Goal: Information Seeking & Learning: Check status

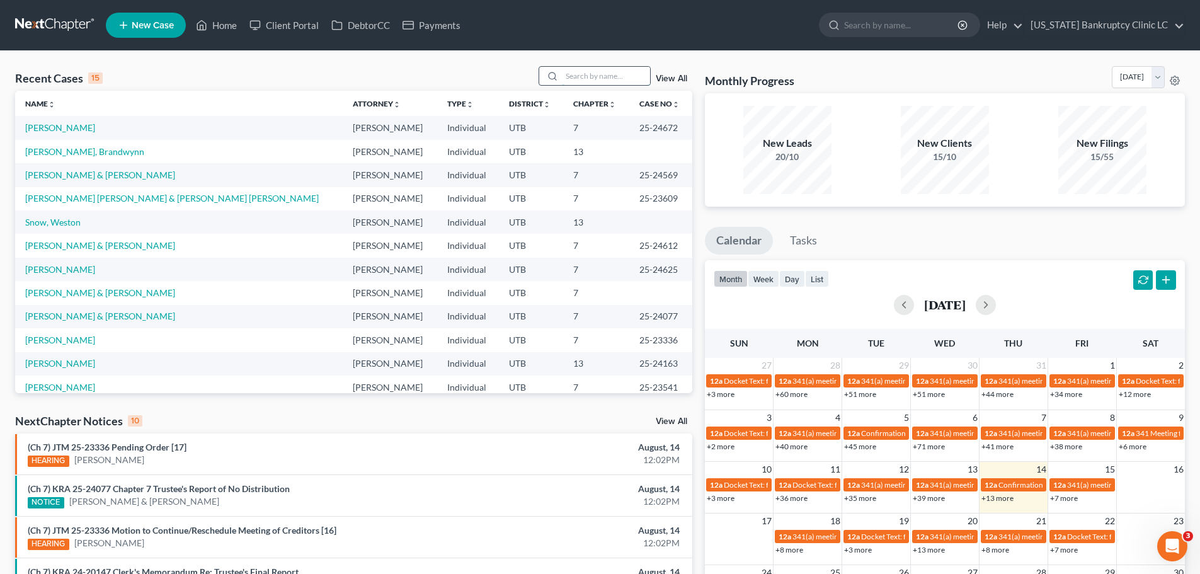
click at [587, 76] on input "search" at bounding box center [606, 76] width 88 height 18
type input "[PERSON_NAME]"
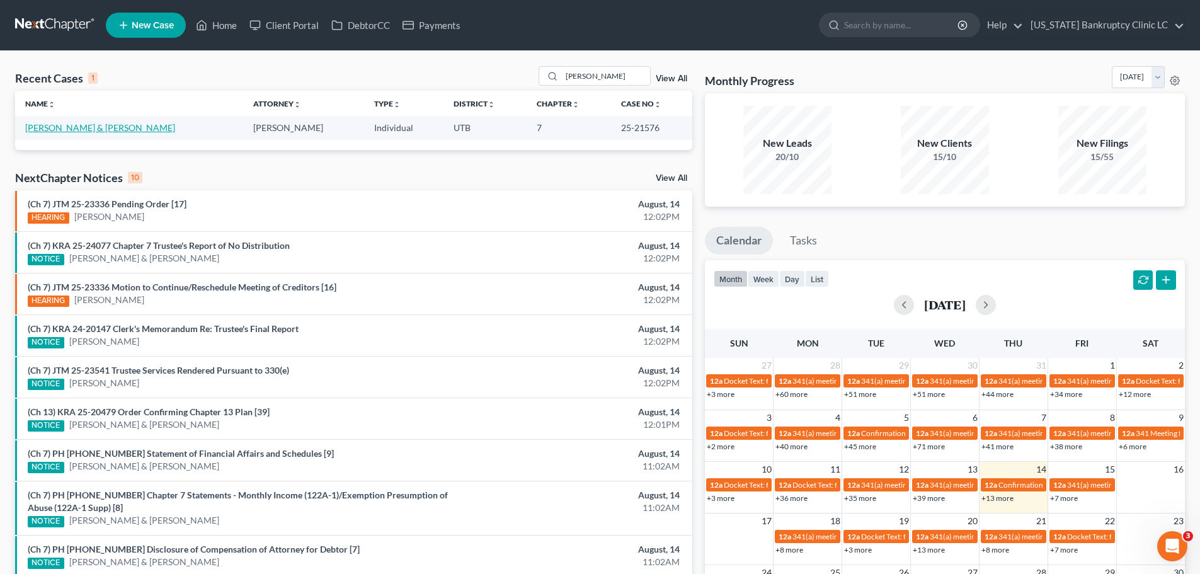
click at [72, 125] on link "[PERSON_NAME] & [PERSON_NAME]" at bounding box center [100, 127] width 150 height 11
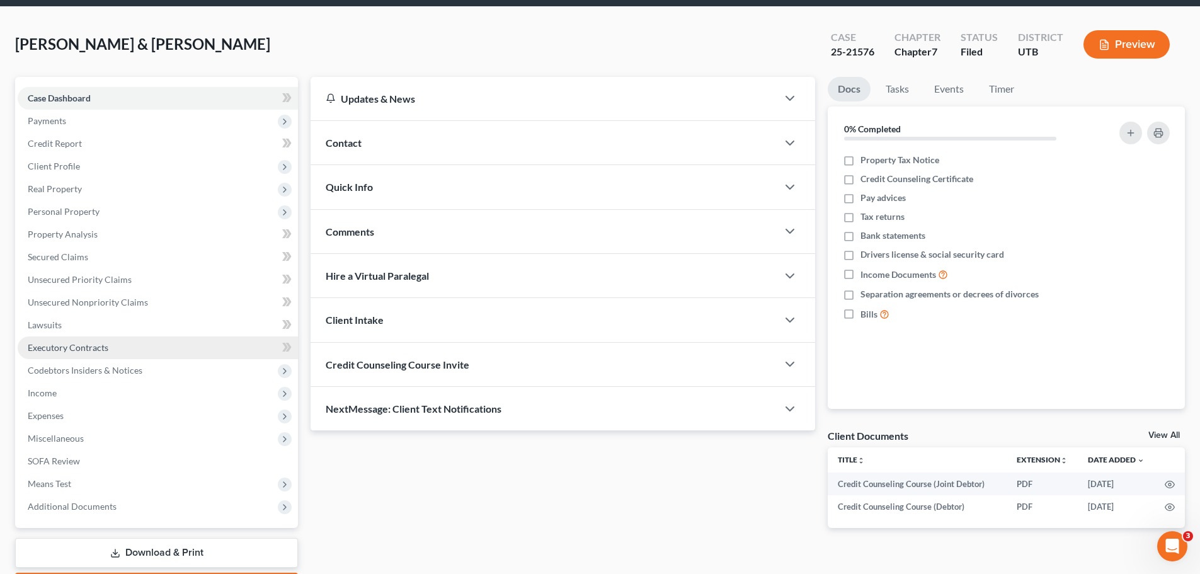
scroll to position [118, 0]
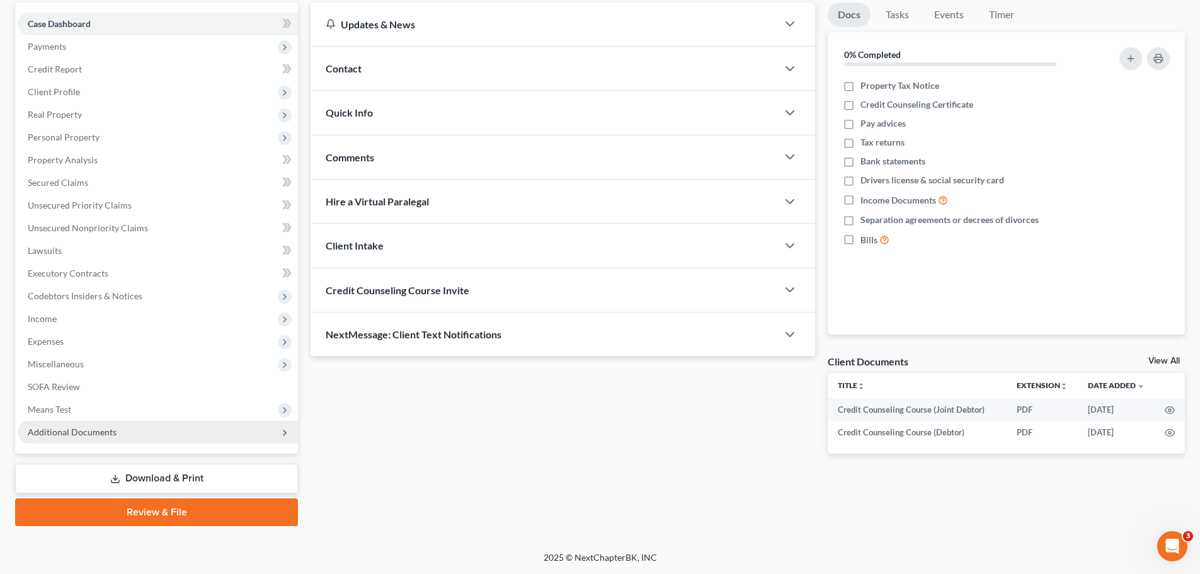
click at [113, 432] on span "Additional Documents" at bounding box center [72, 432] width 89 height 11
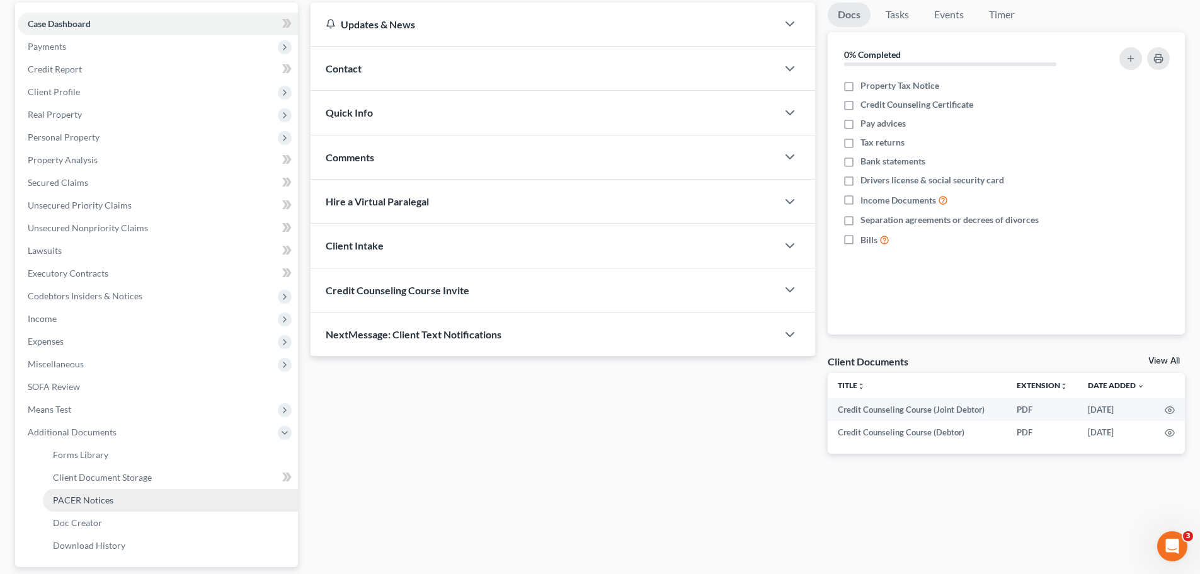
click at [98, 505] on link "PACER Notices" at bounding box center [170, 500] width 255 height 23
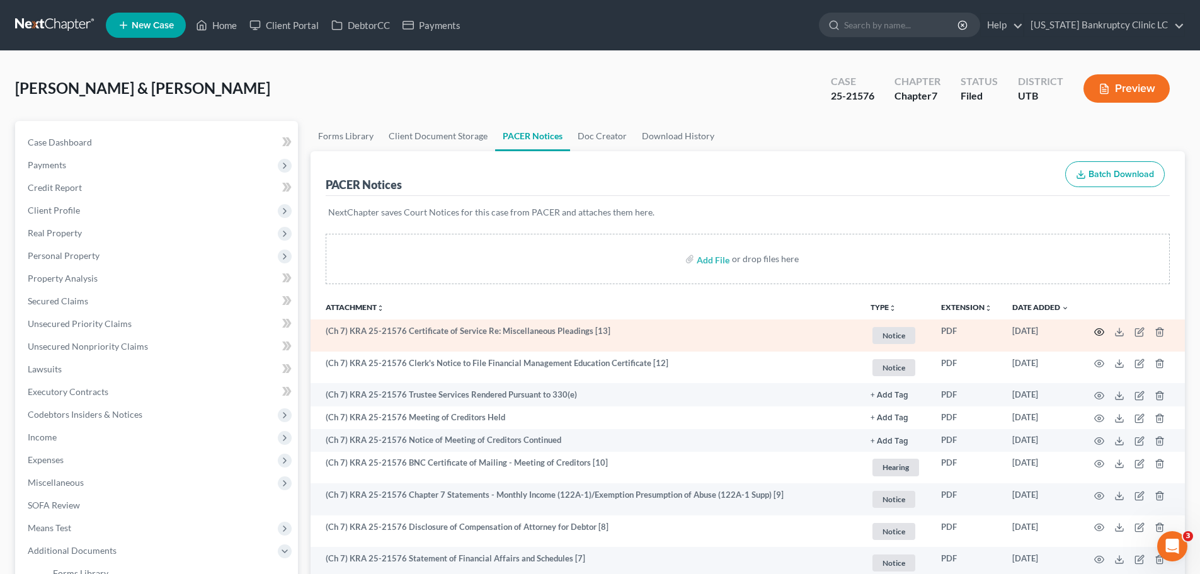
click at [1101, 331] on circle "button" at bounding box center [1099, 332] width 3 height 3
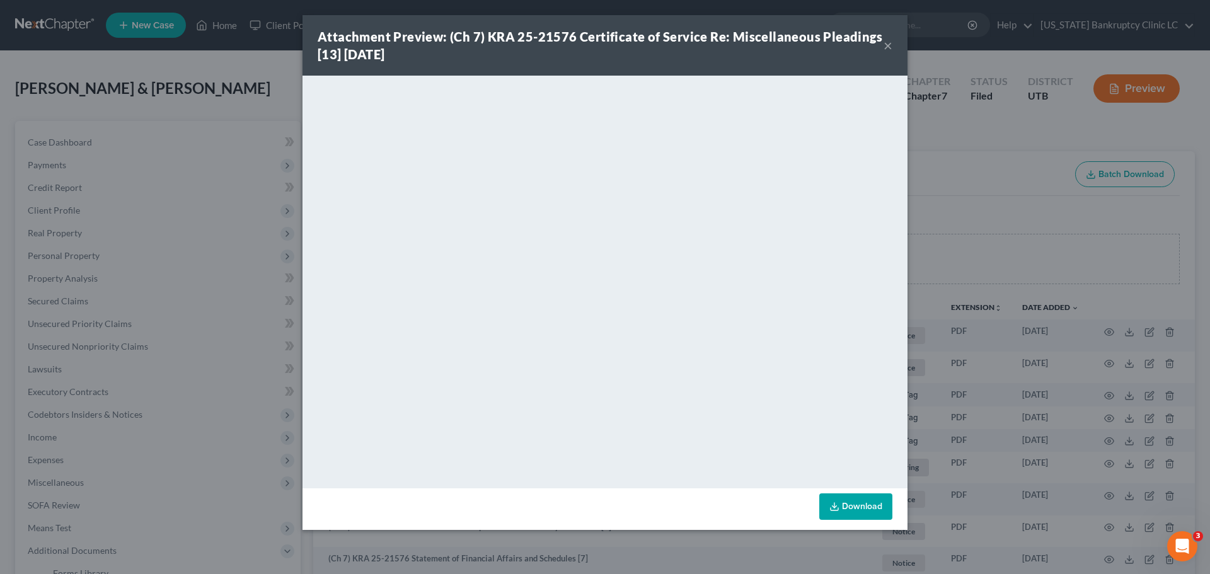
click at [885, 44] on button "×" at bounding box center [887, 45] width 9 height 15
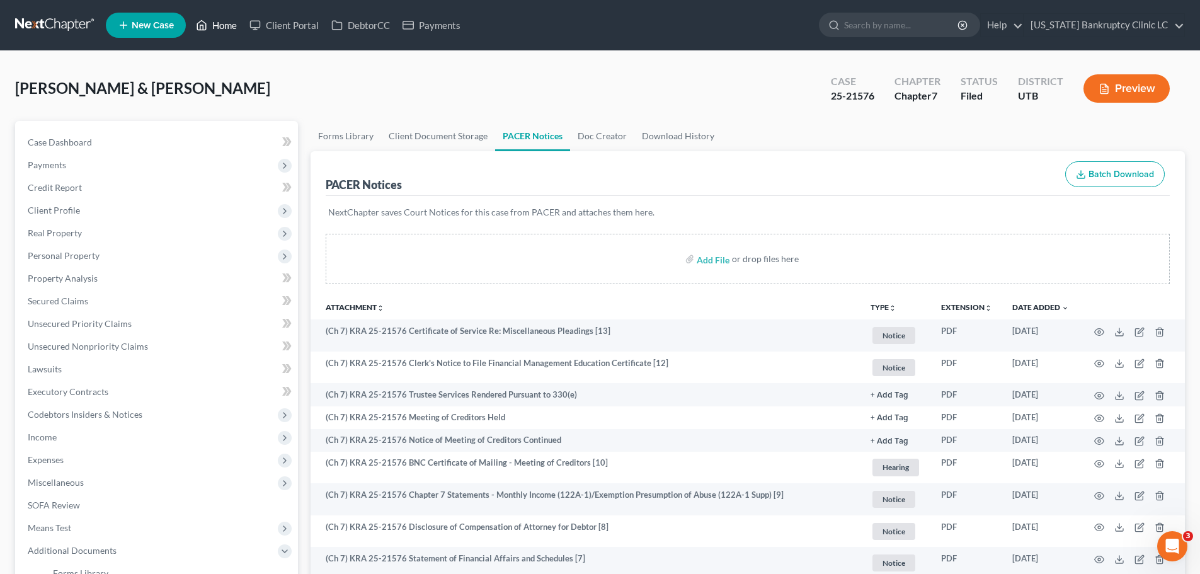
click at [216, 22] on link "Home" at bounding box center [217, 25] width 54 height 23
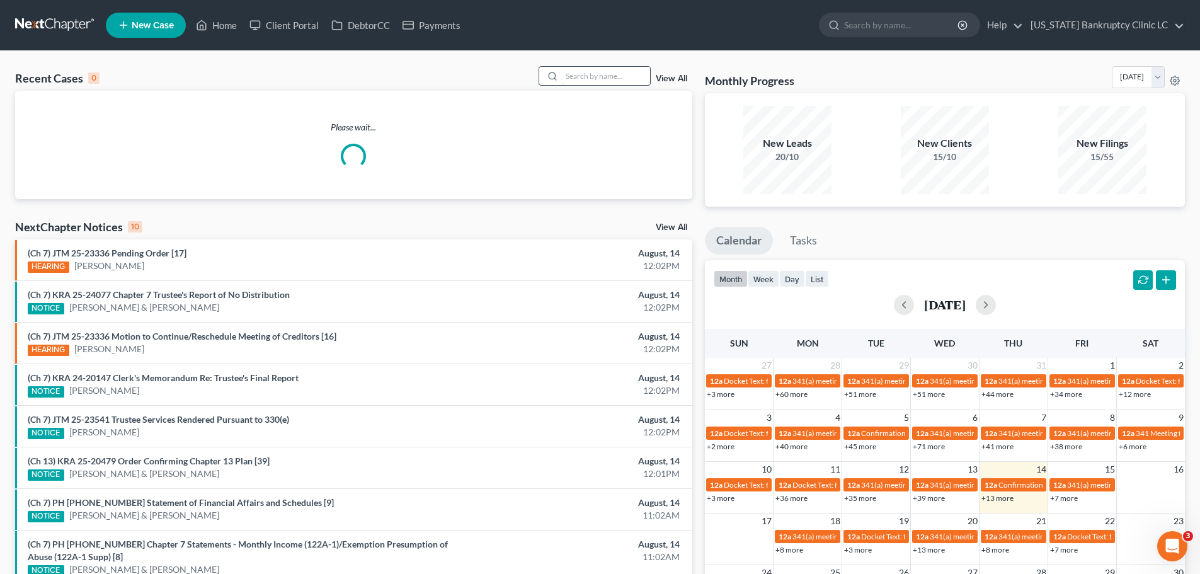
click at [614, 78] on input "search" at bounding box center [606, 76] width 88 height 18
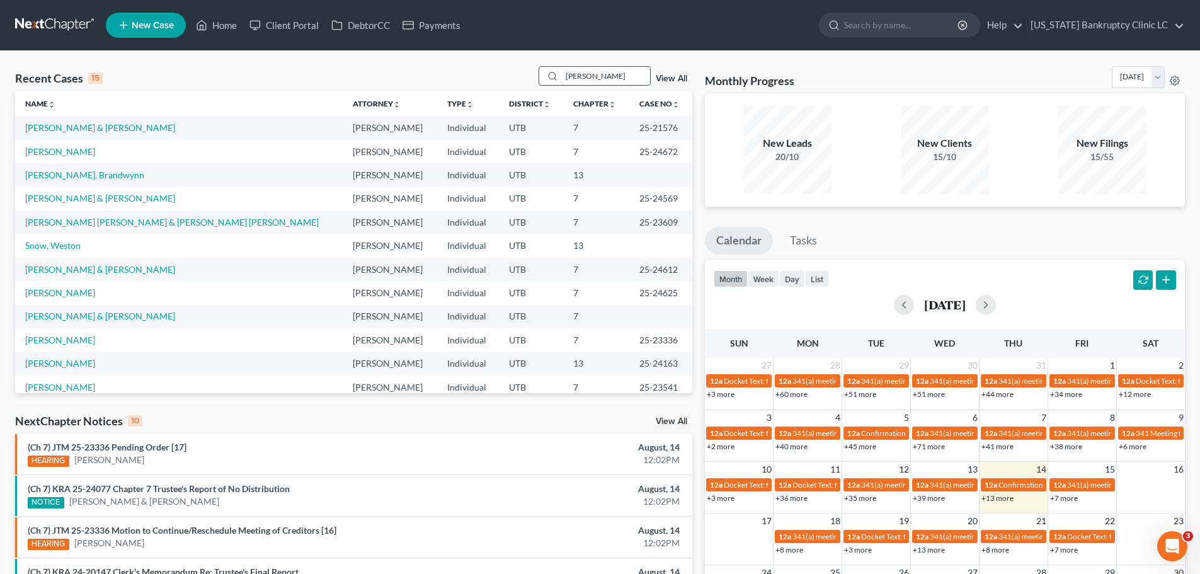
type input "[PERSON_NAME]"
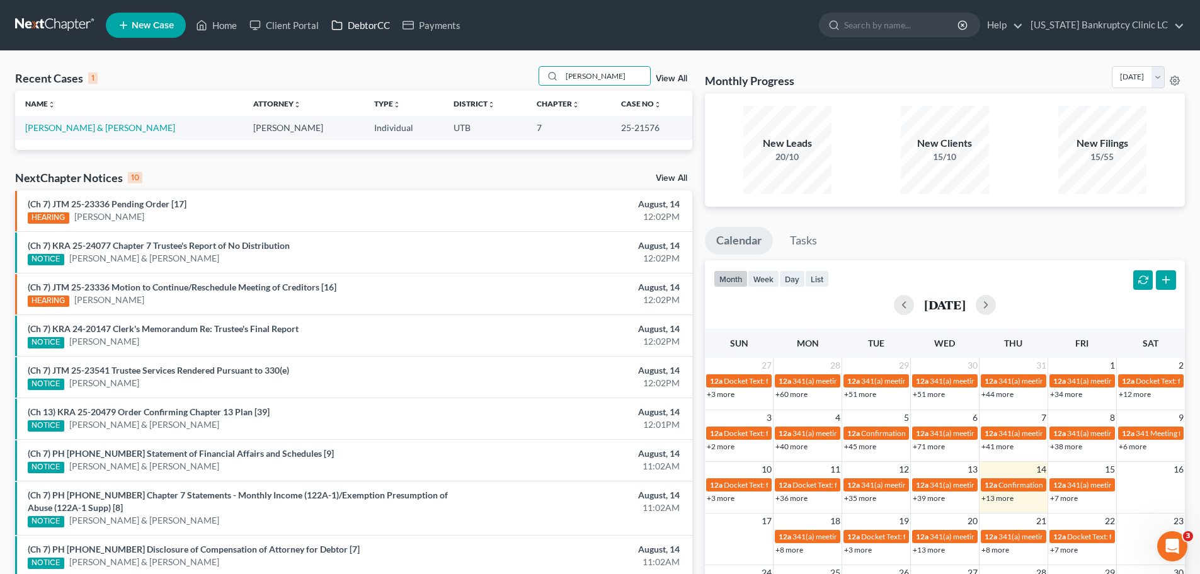
click at [366, 26] on link "DebtorCC" at bounding box center [360, 25] width 71 height 23
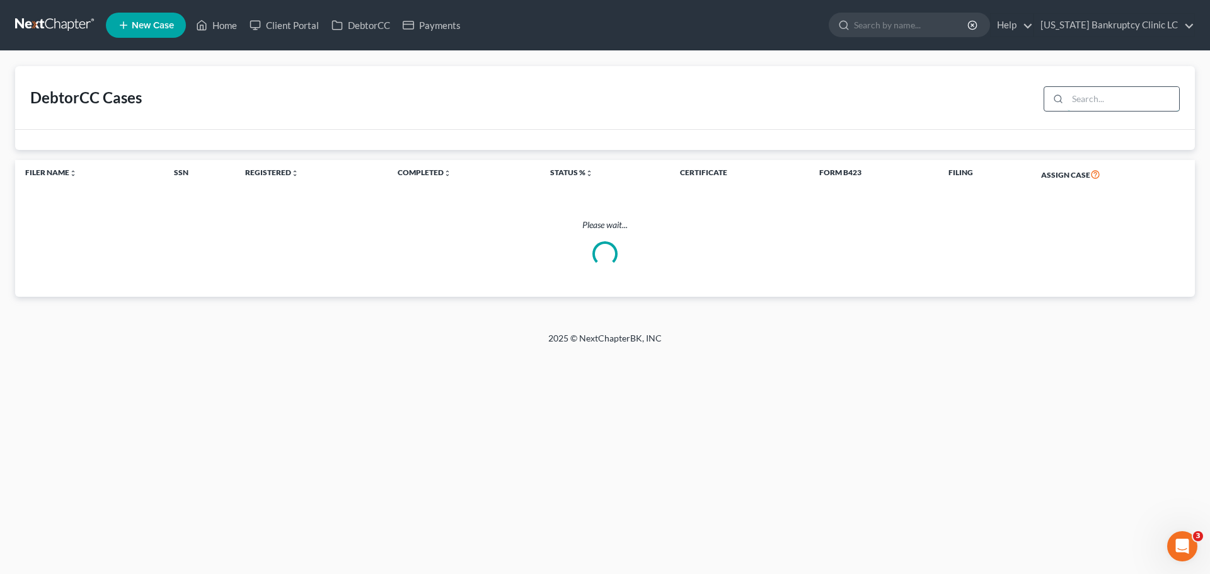
click at [1113, 98] on input "search" at bounding box center [1123, 99] width 112 height 24
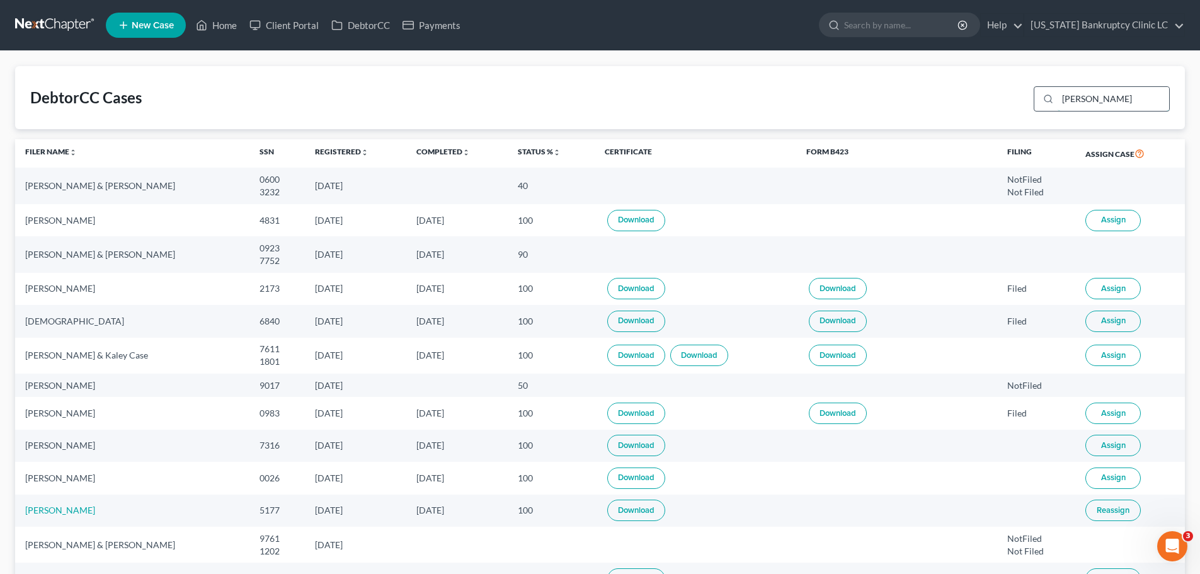
type input "[PERSON_NAME]"
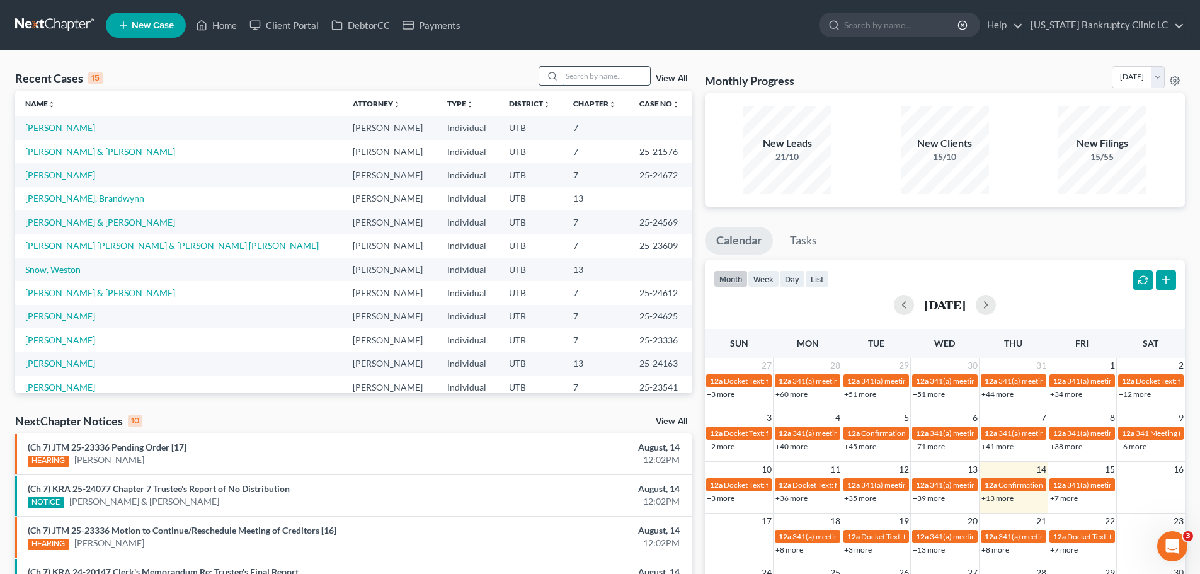
click at [589, 75] on input "search" at bounding box center [606, 76] width 88 height 18
type input "[PERSON_NAME]"
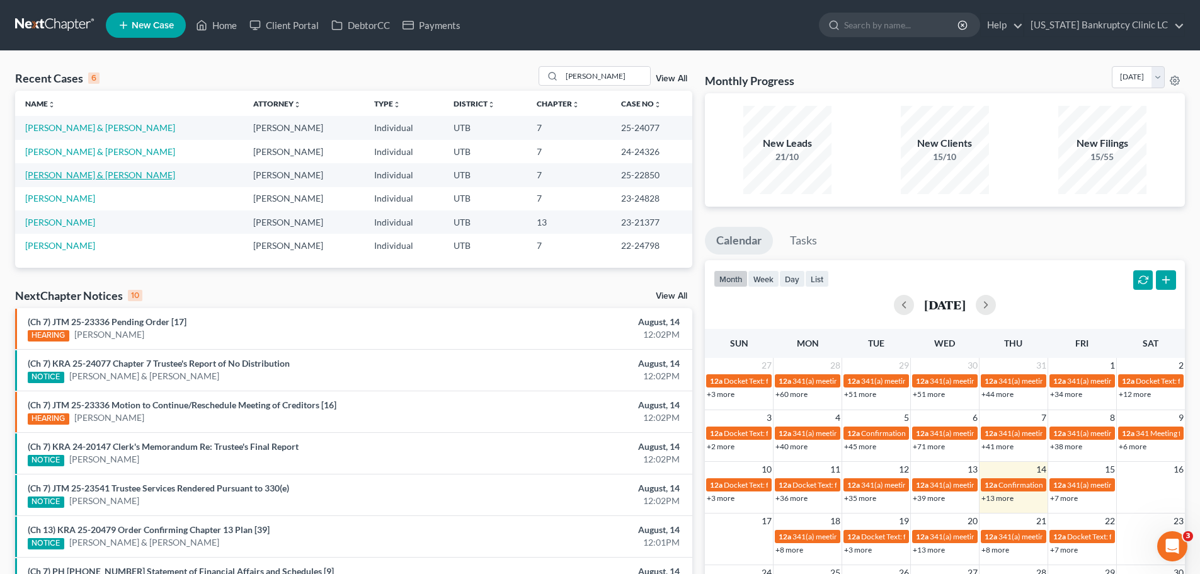
click at [86, 175] on link "[PERSON_NAME] & [PERSON_NAME]" at bounding box center [100, 174] width 150 height 11
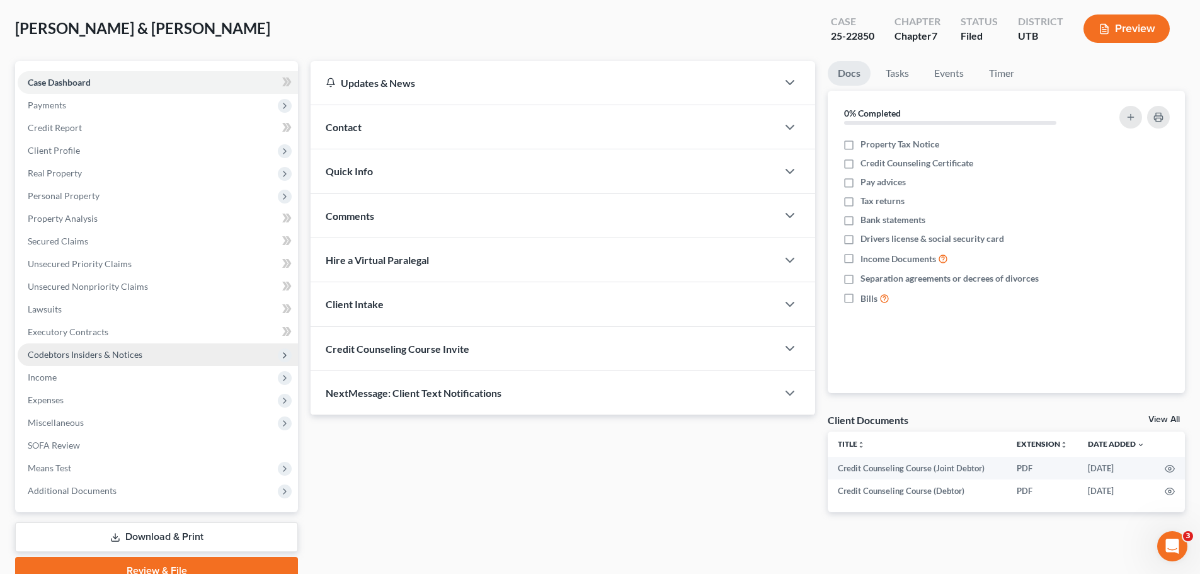
scroll to position [118, 0]
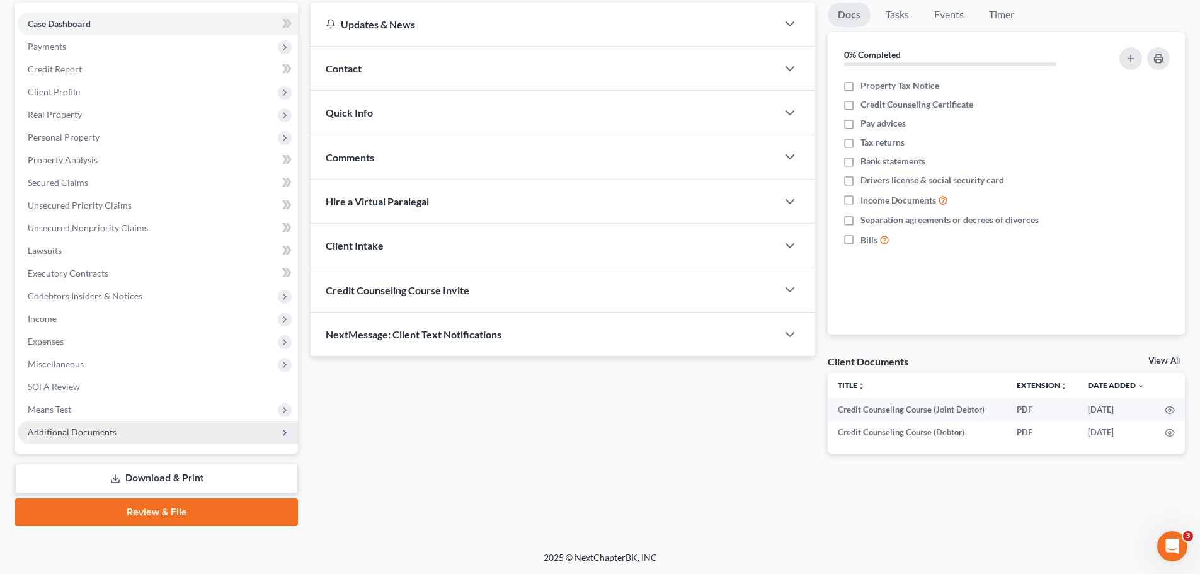
click at [123, 442] on span "Additional Documents" at bounding box center [158, 432] width 280 height 23
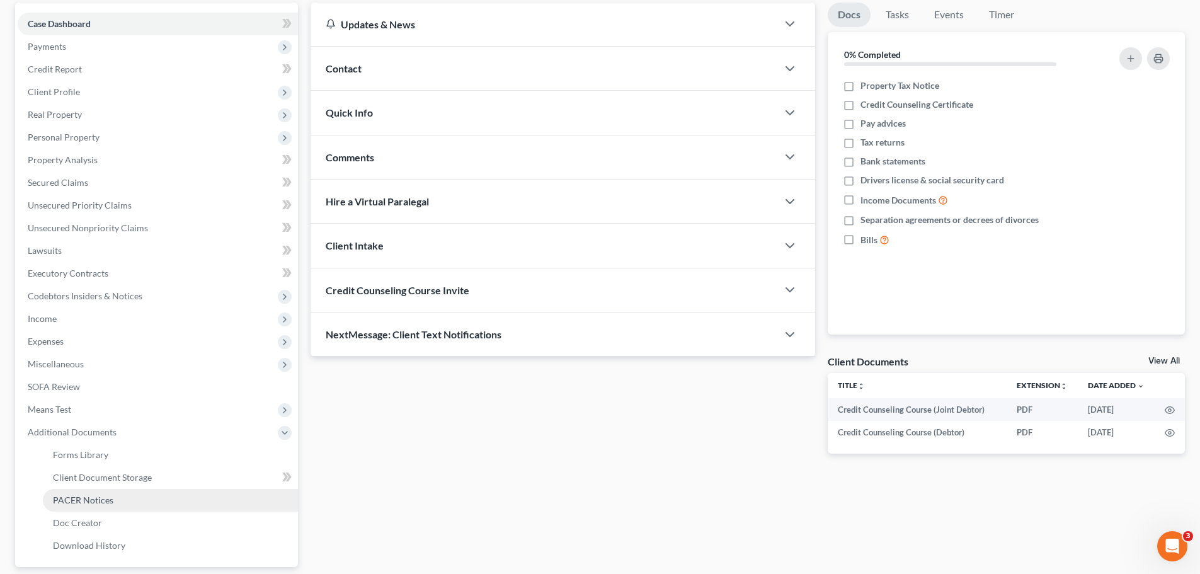
click at [105, 502] on span "PACER Notices" at bounding box center [83, 500] width 60 height 11
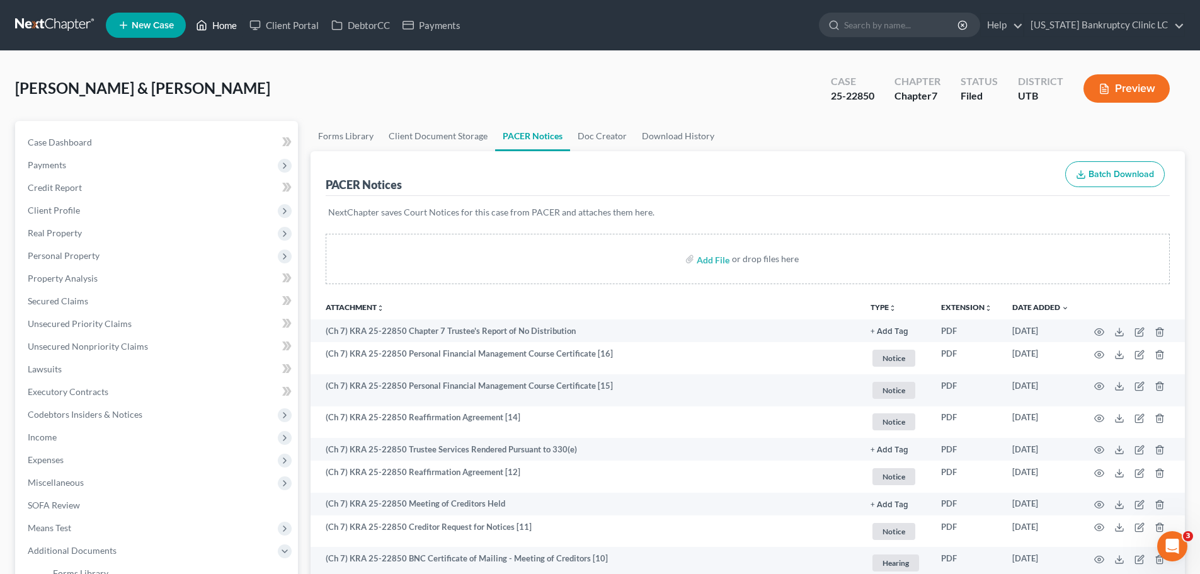
click at [214, 27] on link "Home" at bounding box center [217, 25] width 54 height 23
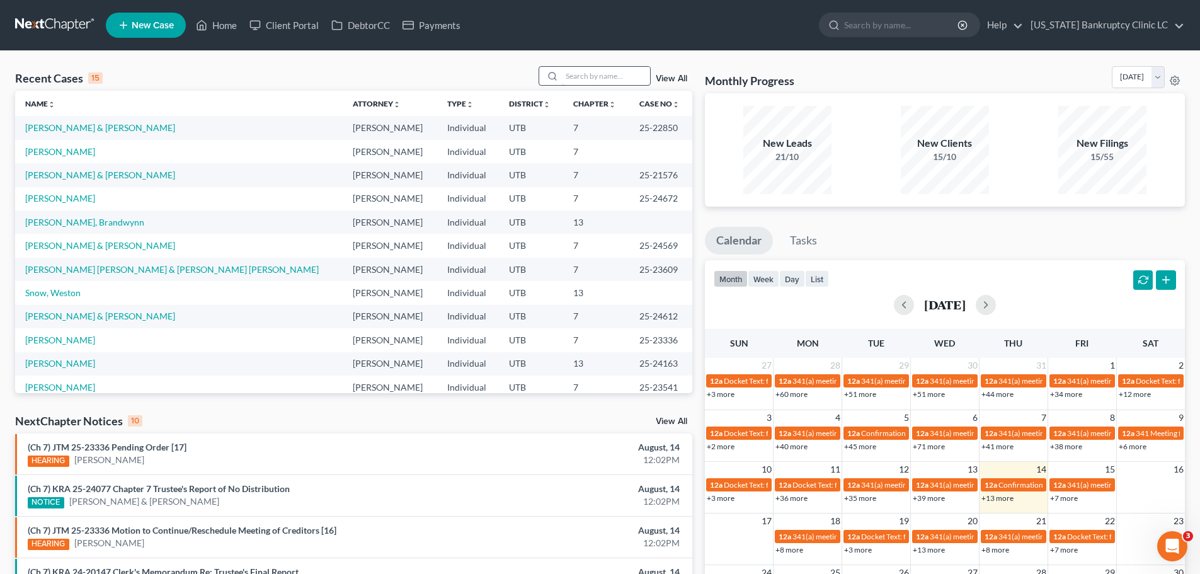
click at [590, 79] on input "search" at bounding box center [606, 76] width 88 height 18
type input "[PERSON_NAME]"
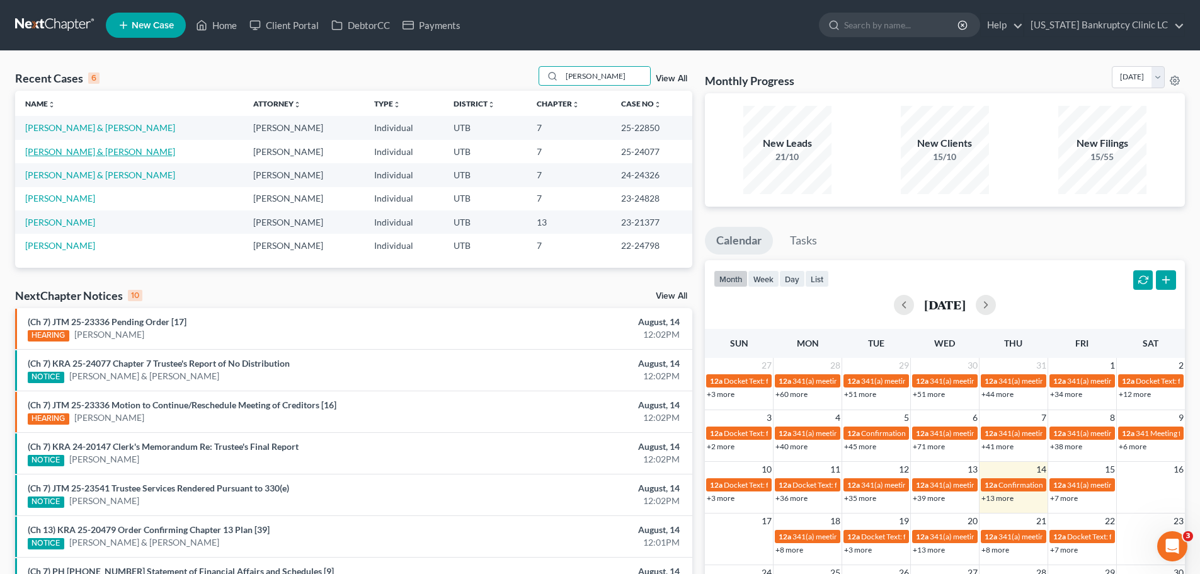
click at [95, 156] on link "[PERSON_NAME] & [PERSON_NAME]" at bounding box center [100, 151] width 150 height 11
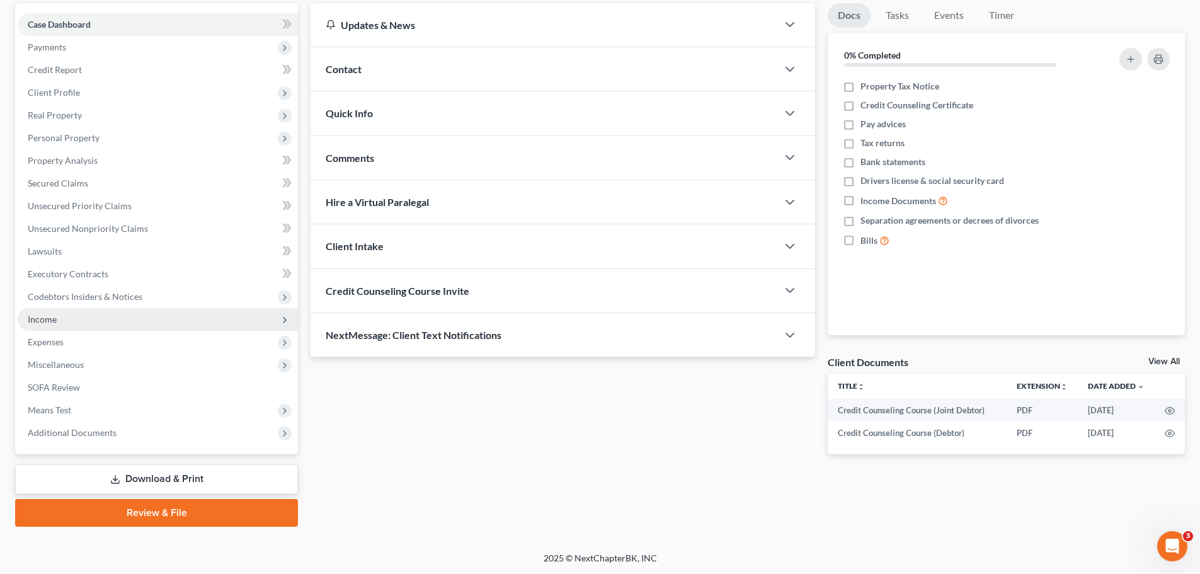
scroll to position [118, 0]
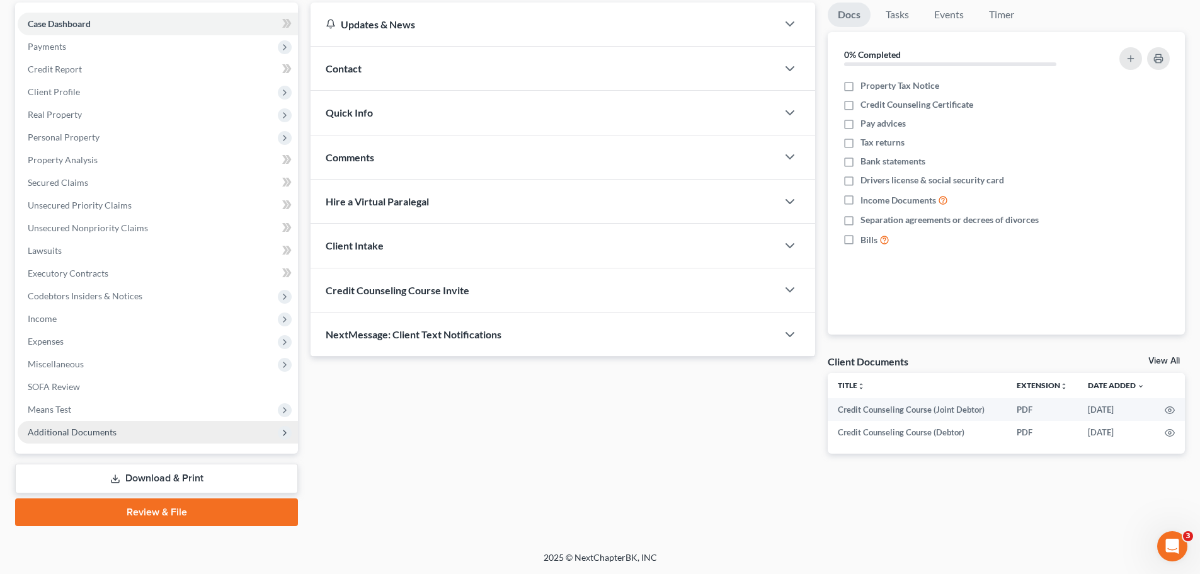
click at [108, 432] on span "Additional Documents" at bounding box center [72, 432] width 89 height 11
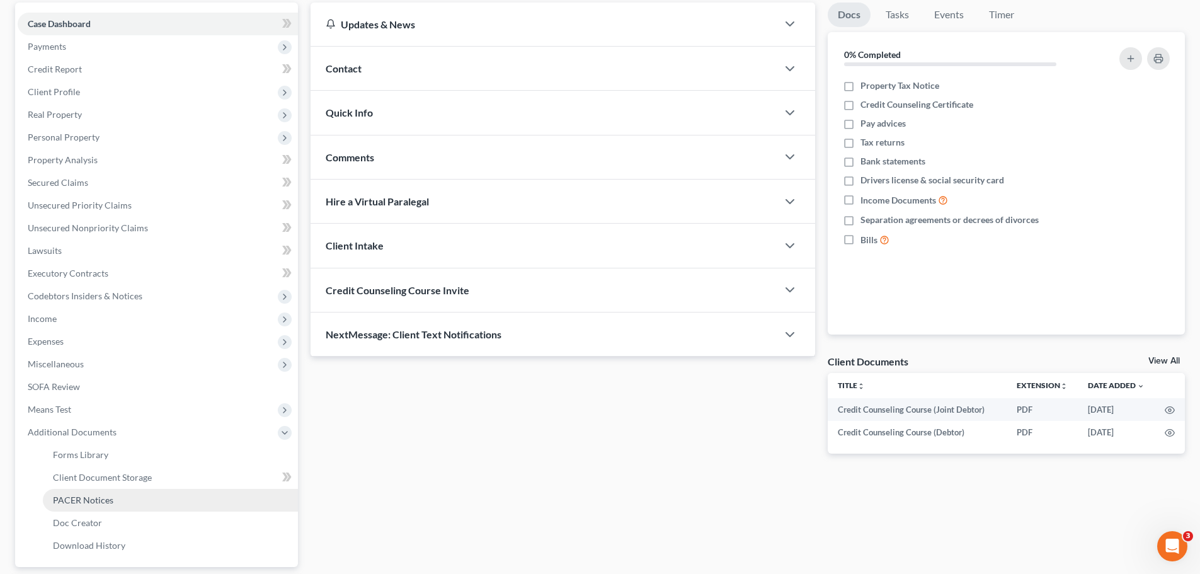
click at [100, 497] on span "PACER Notices" at bounding box center [83, 500] width 60 height 11
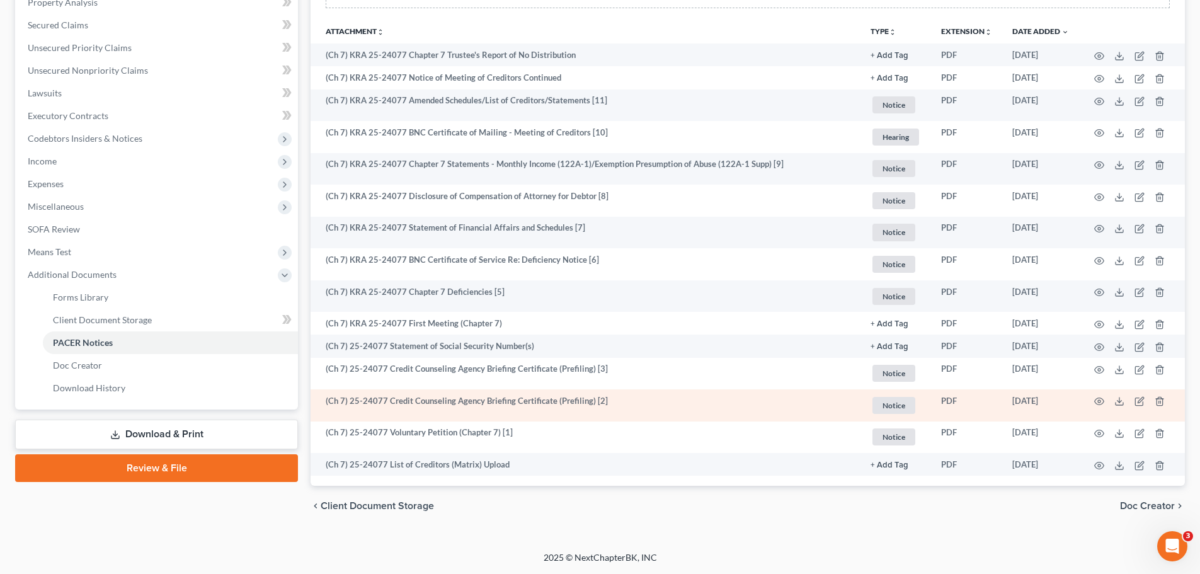
scroll to position [87, 0]
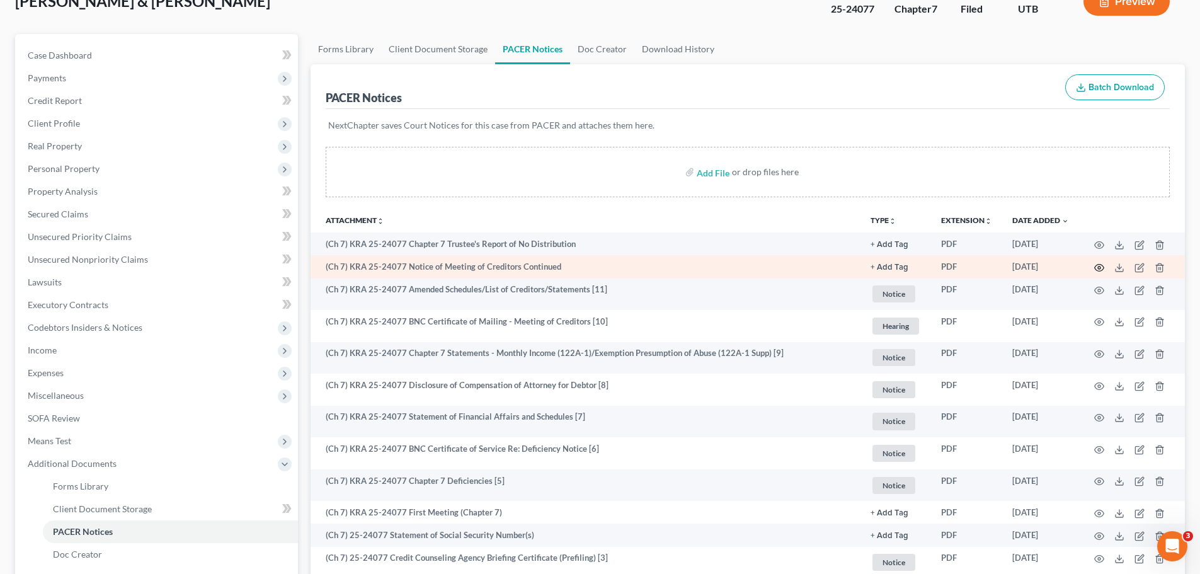
click at [1096, 266] on icon "button" at bounding box center [1099, 267] width 9 height 7
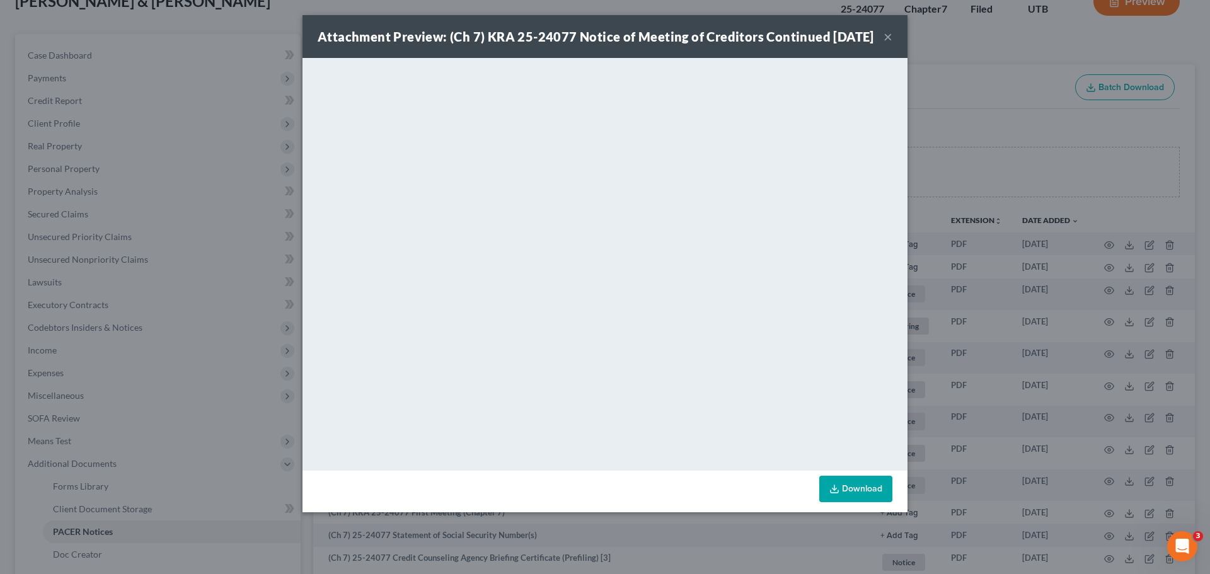
click at [887, 44] on button "×" at bounding box center [887, 36] width 9 height 15
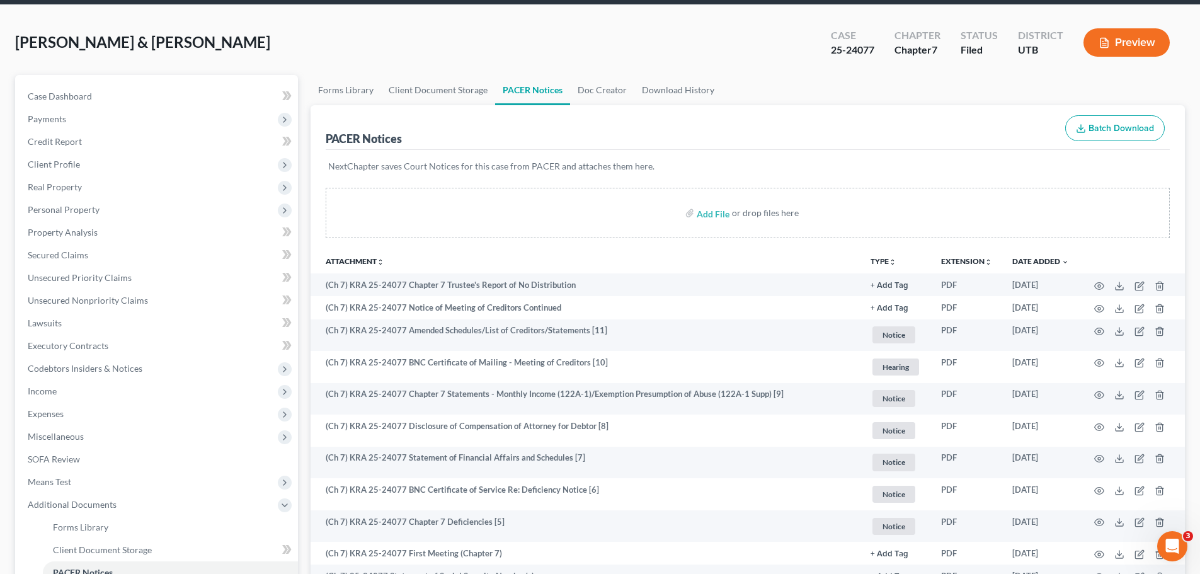
scroll to position [0, 0]
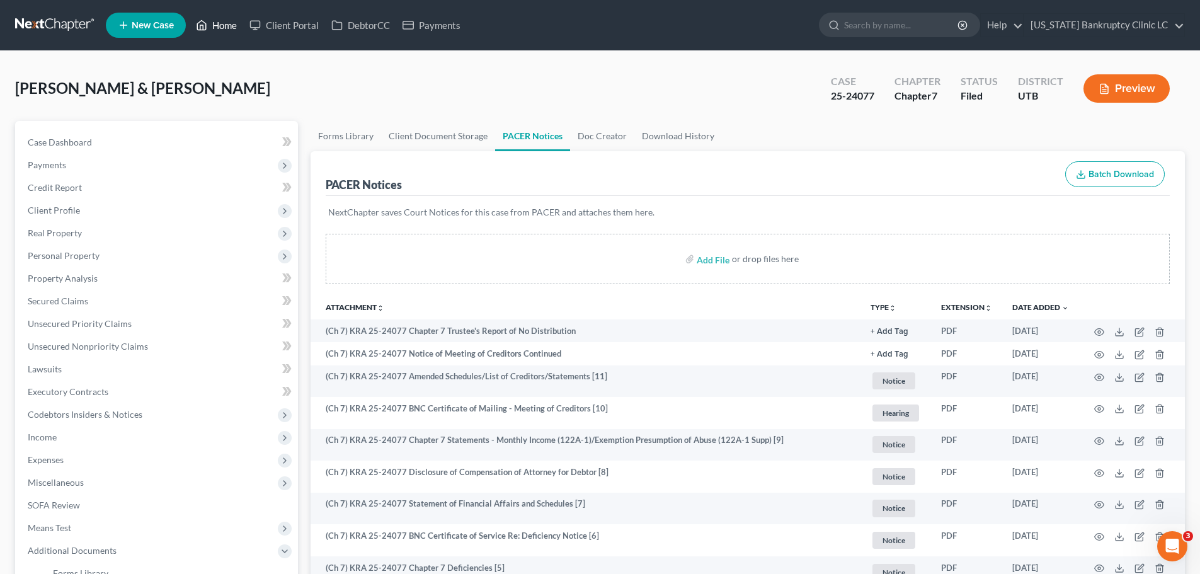
click at [223, 26] on link "Home" at bounding box center [217, 25] width 54 height 23
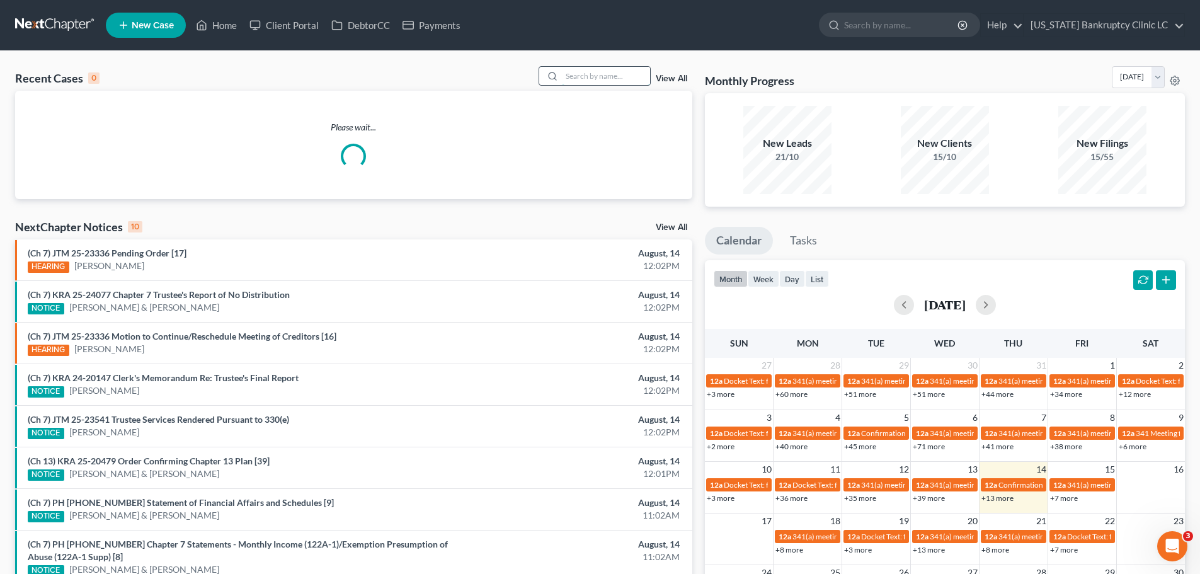
click at [582, 76] on input "search" at bounding box center [606, 76] width 88 height 18
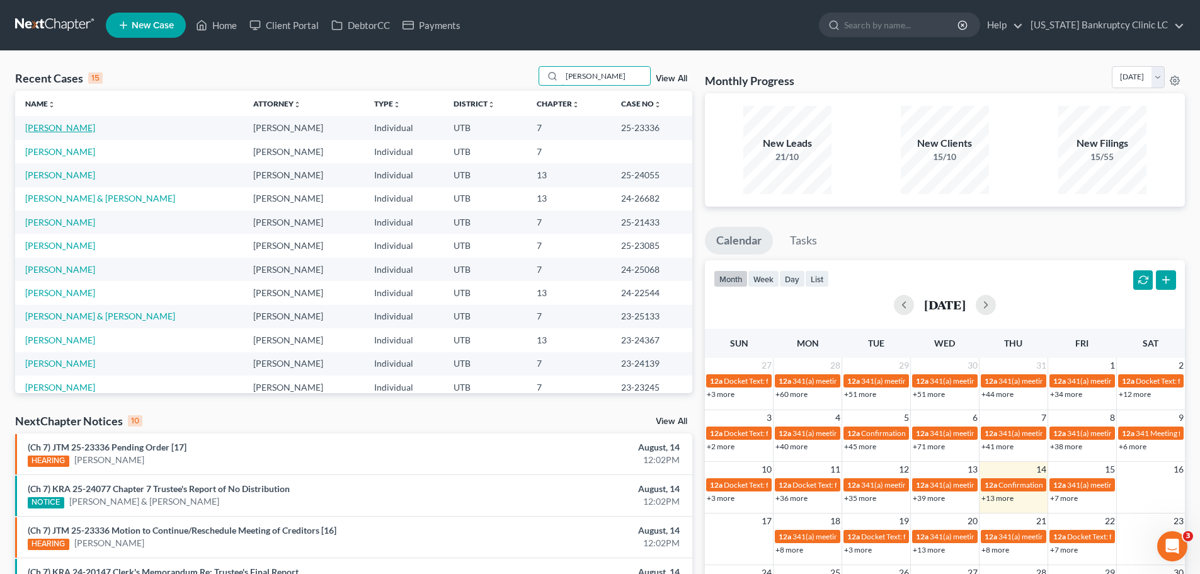
type input "[PERSON_NAME]"
click at [71, 129] on link "[PERSON_NAME]" at bounding box center [60, 127] width 70 height 11
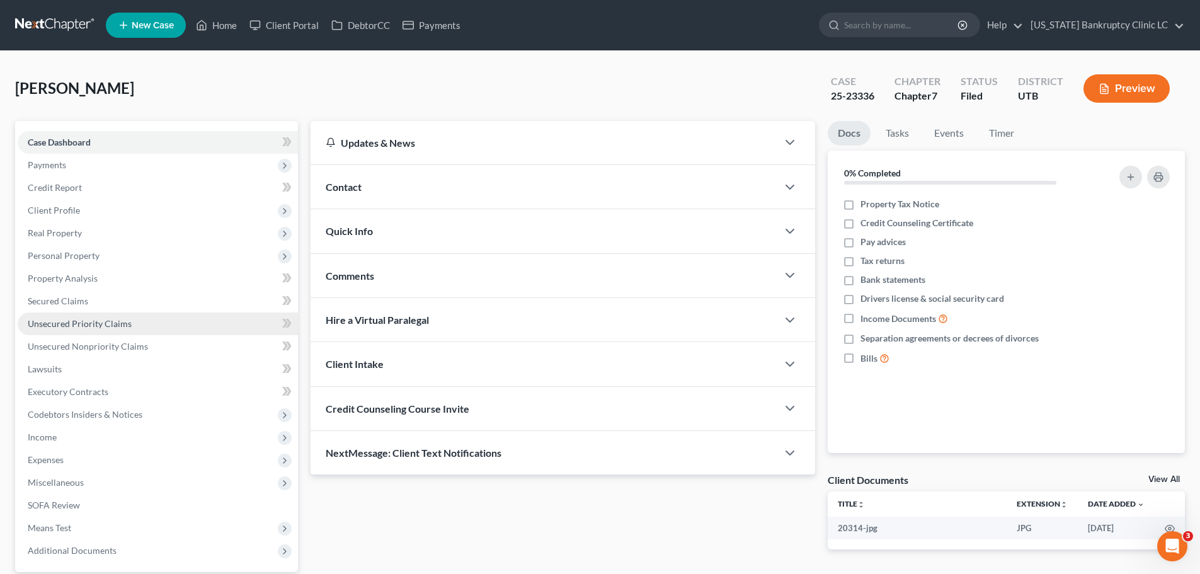
scroll to position [63, 0]
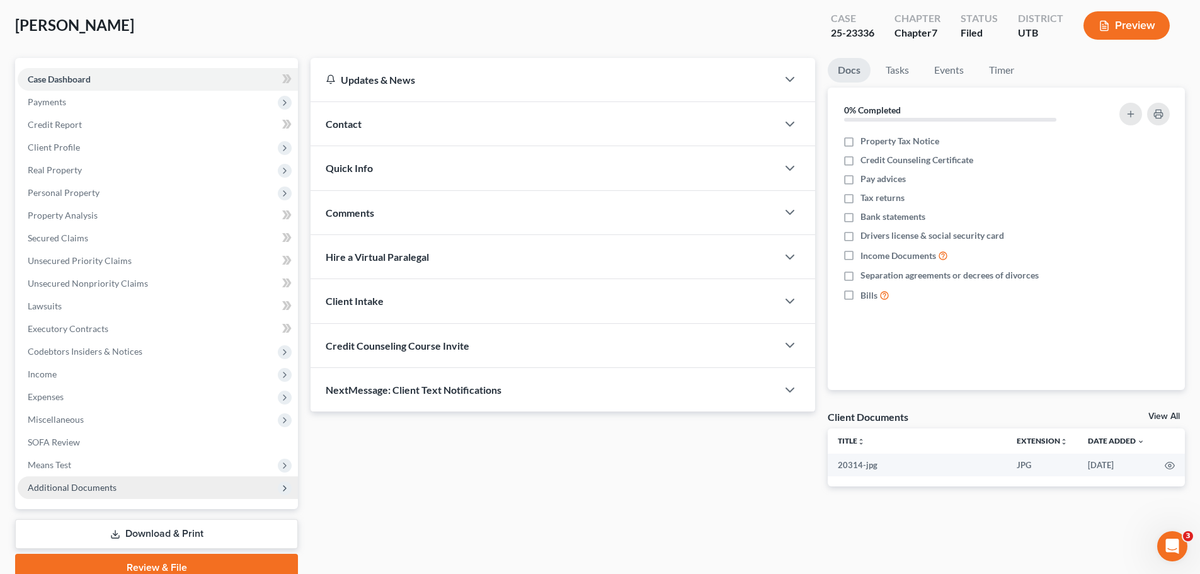
click at [118, 490] on span "Additional Documents" at bounding box center [158, 487] width 280 height 23
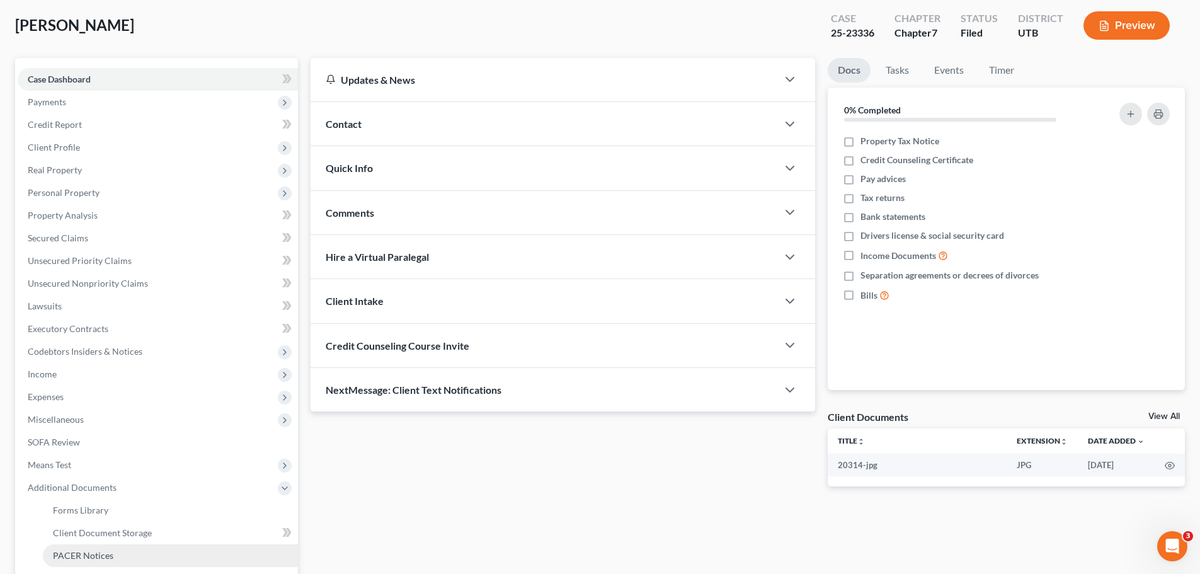
click at [95, 552] on span "PACER Notices" at bounding box center [83, 555] width 60 height 11
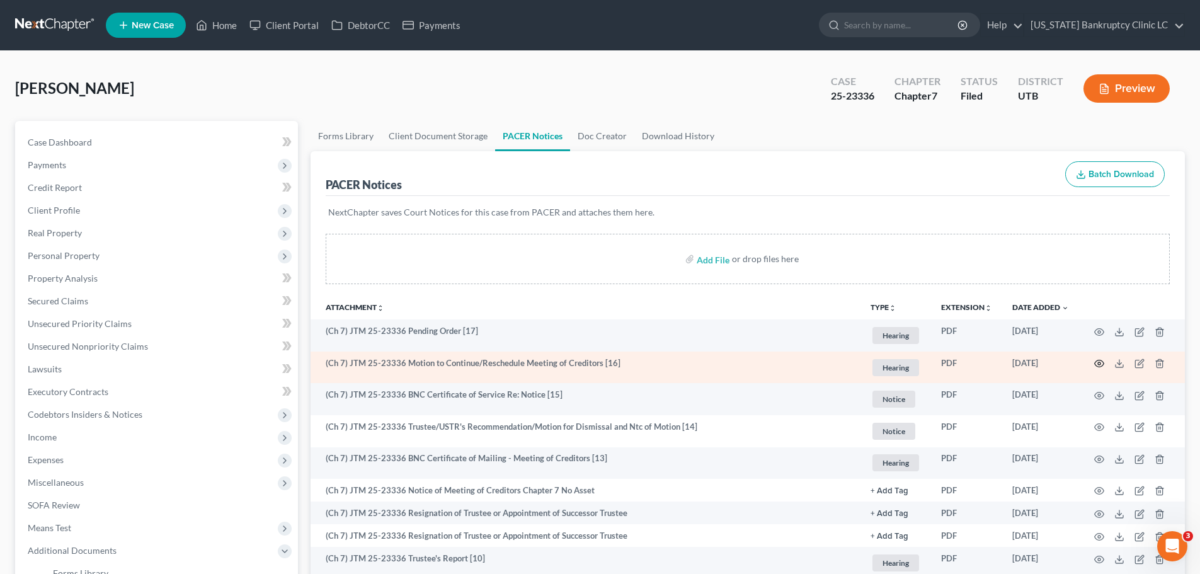
click at [1102, 360] on icon "button" at bounding box center [1099, 364] width 10 height 10
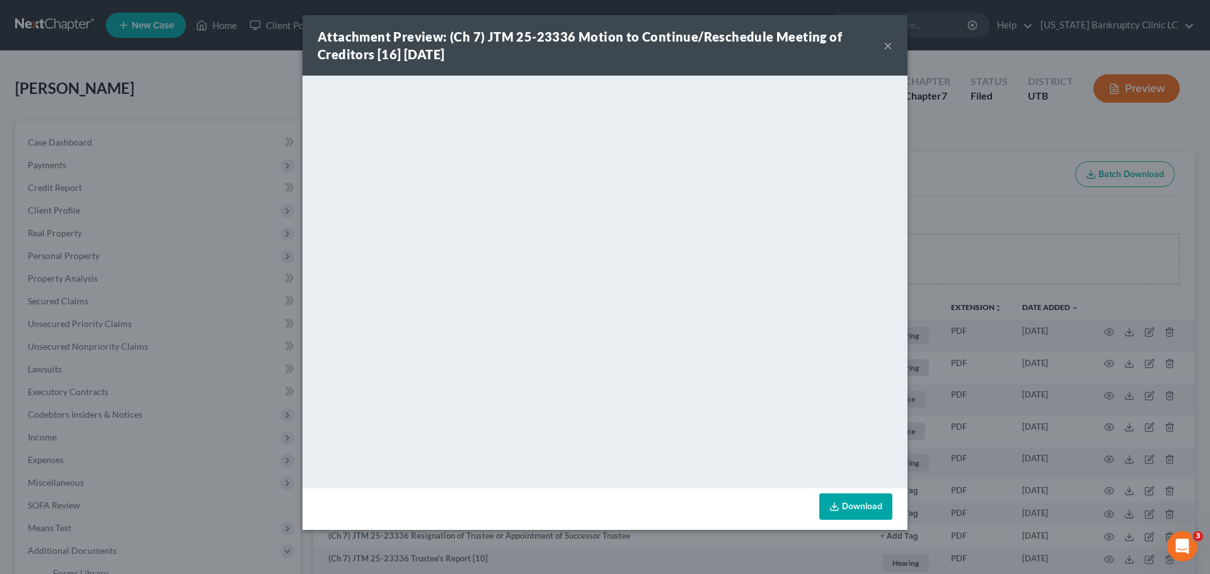
click at [890, 43] on button "×" at bounding box center [887, 45] width 9 height 15
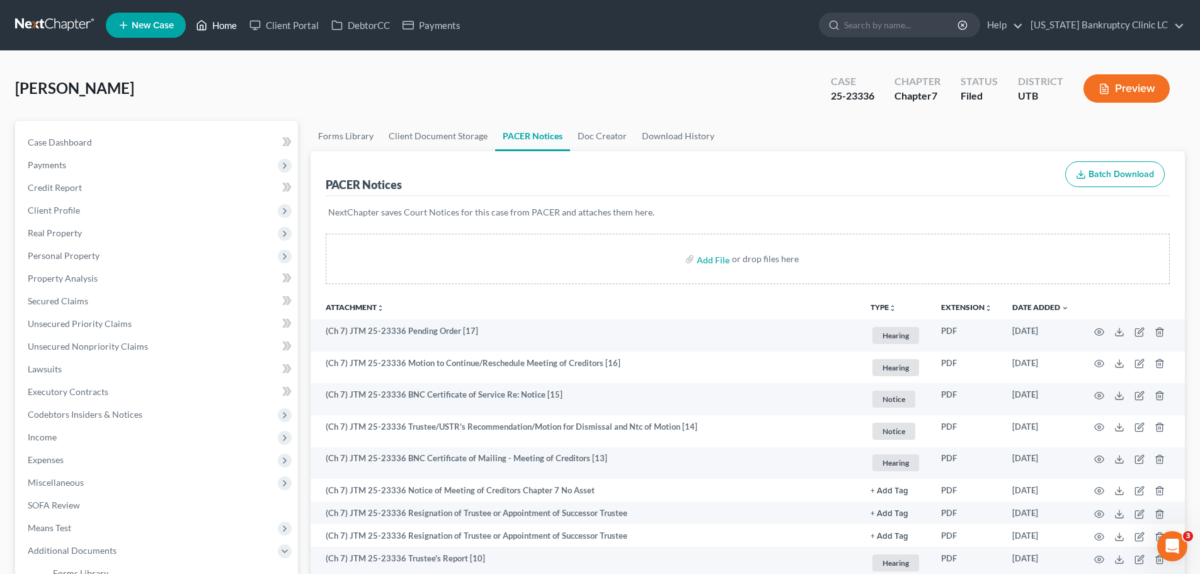
click at [224, 25] on link "Home" at bounding box center [217, 25] width 54 height 23
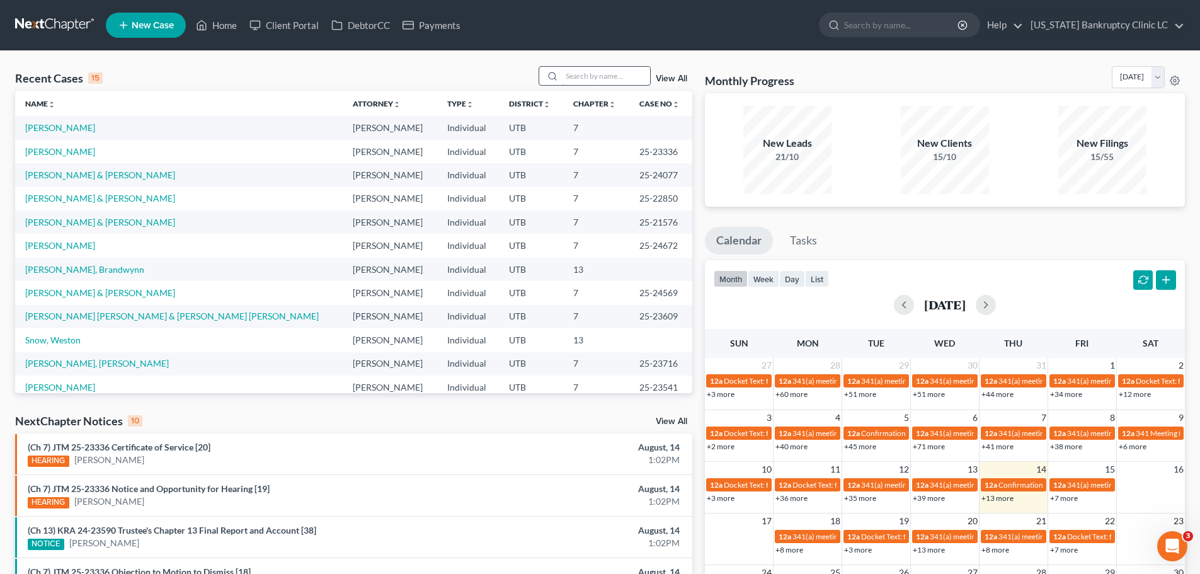
click at [592, 78] on input "search" at bounding box center [606, 76] width 88 height 18
type input "[PERSON_NAME]"
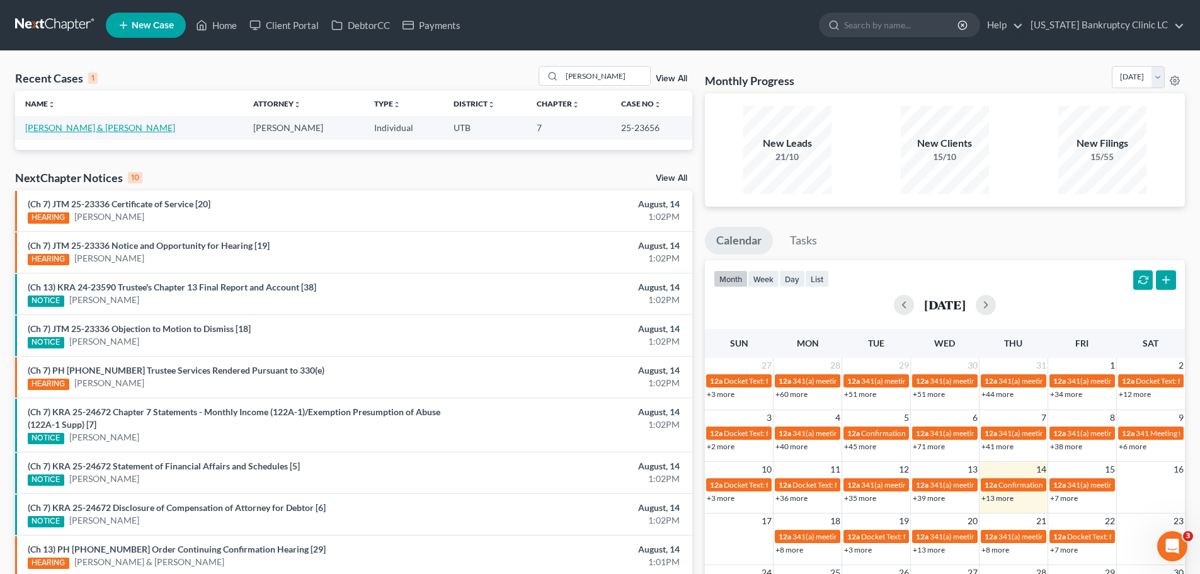
click at [55, 129] on link "[PERSON_NAME] & [PERSON_NAME]" at bounding box center [100, 127] width 150 height 11
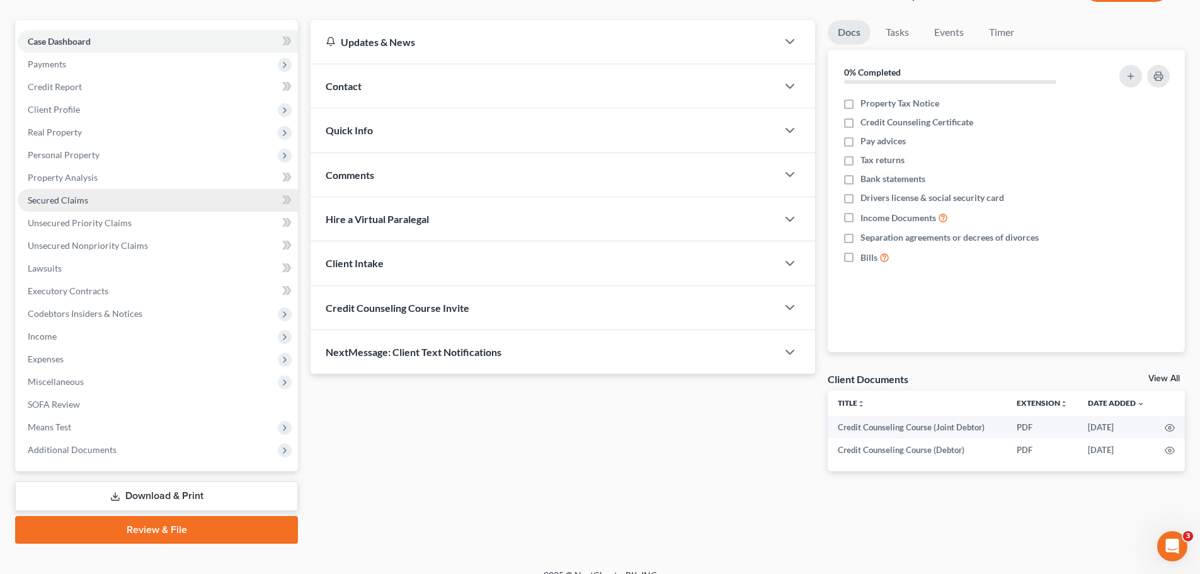
scroll to position [118, 0]
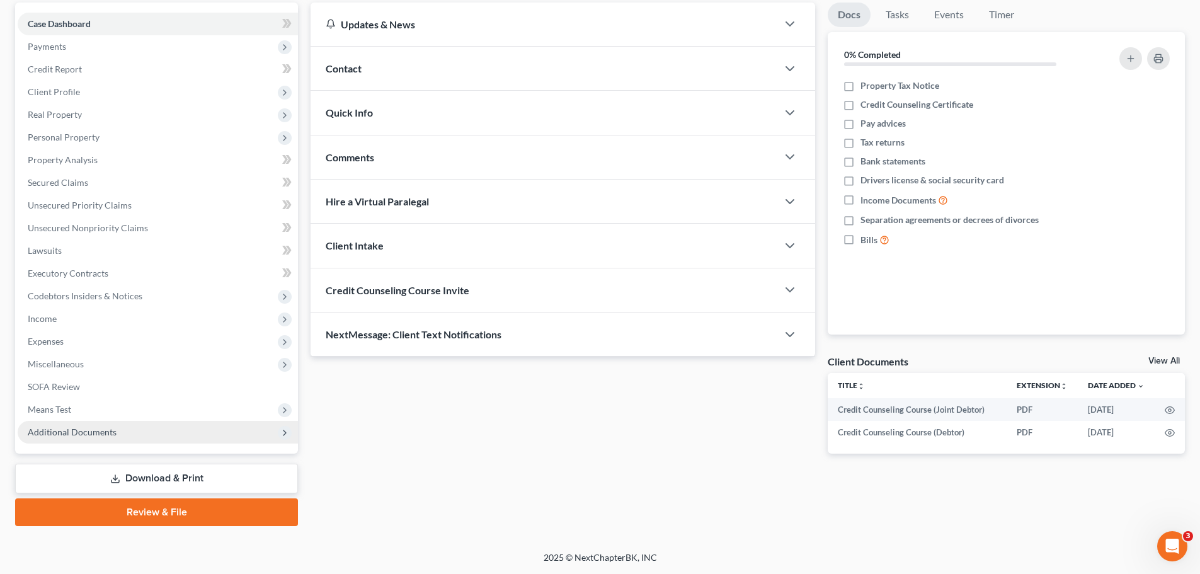
click at [117, 437] on span "Additional Documents" at bounding box center [158, 432] width 280 height 23
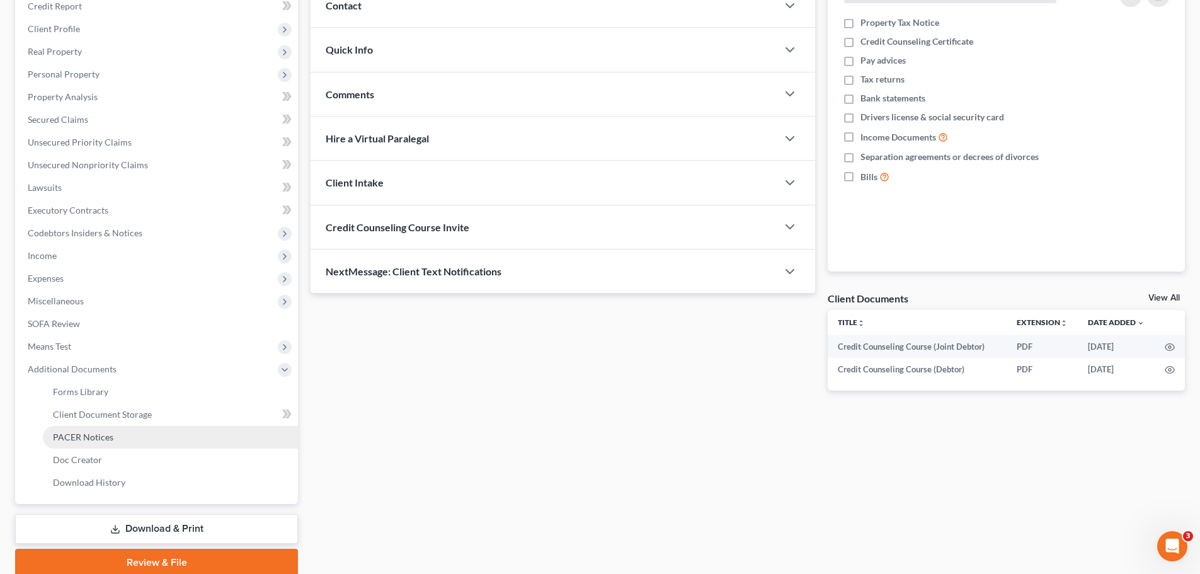
click at [148, 435] on link "PACER Notices" at bounding box center [170, 437] width 255 height 23
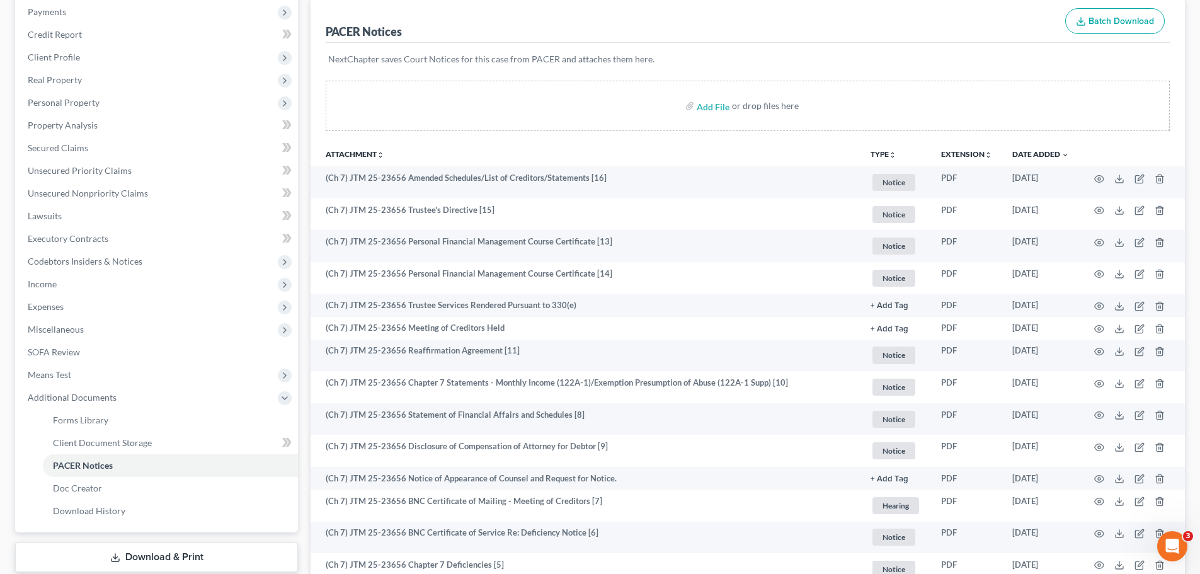
scroll to position [427, 0]
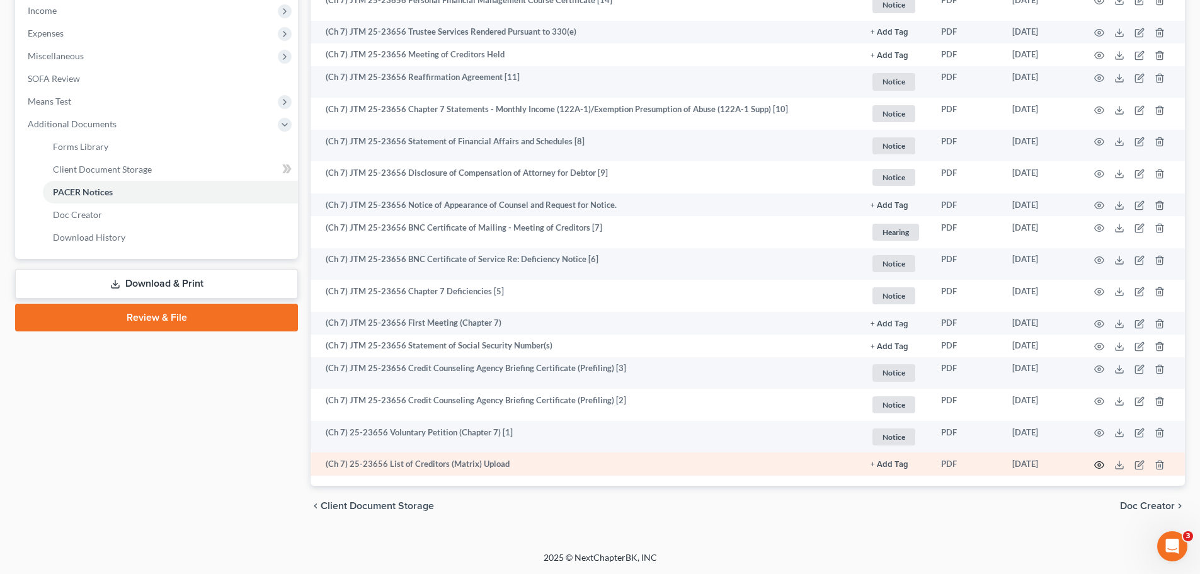
click at [1100, 463] on icon "button" at bounding box center [1099, 465] width 10 height 10
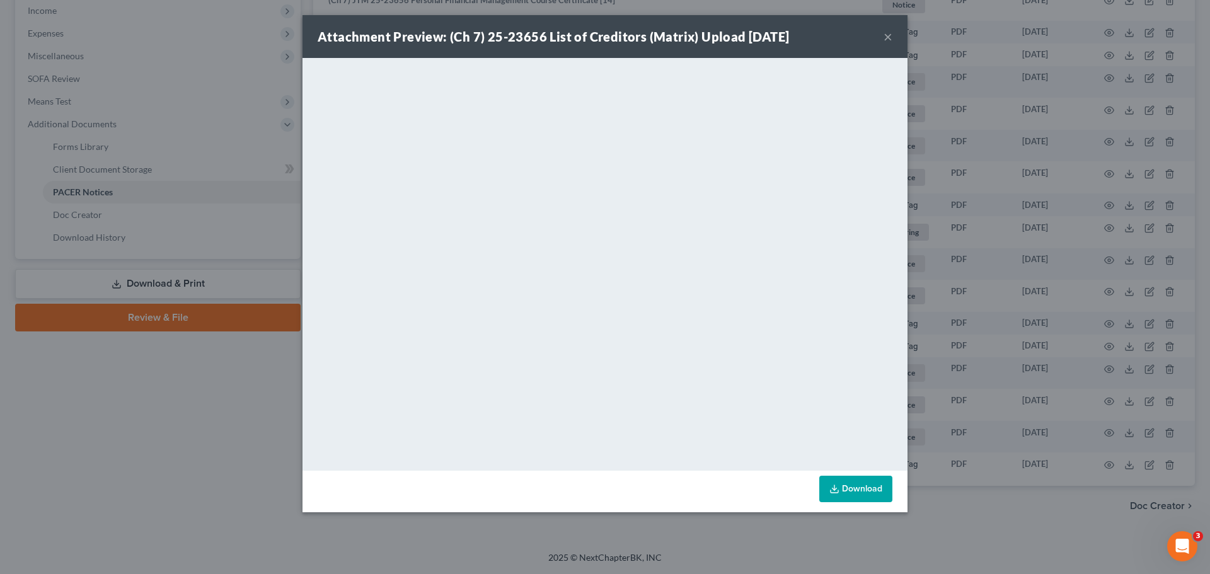
click at [890, 37] on button "×" at bounding box center [887, 36] width 9 height 15
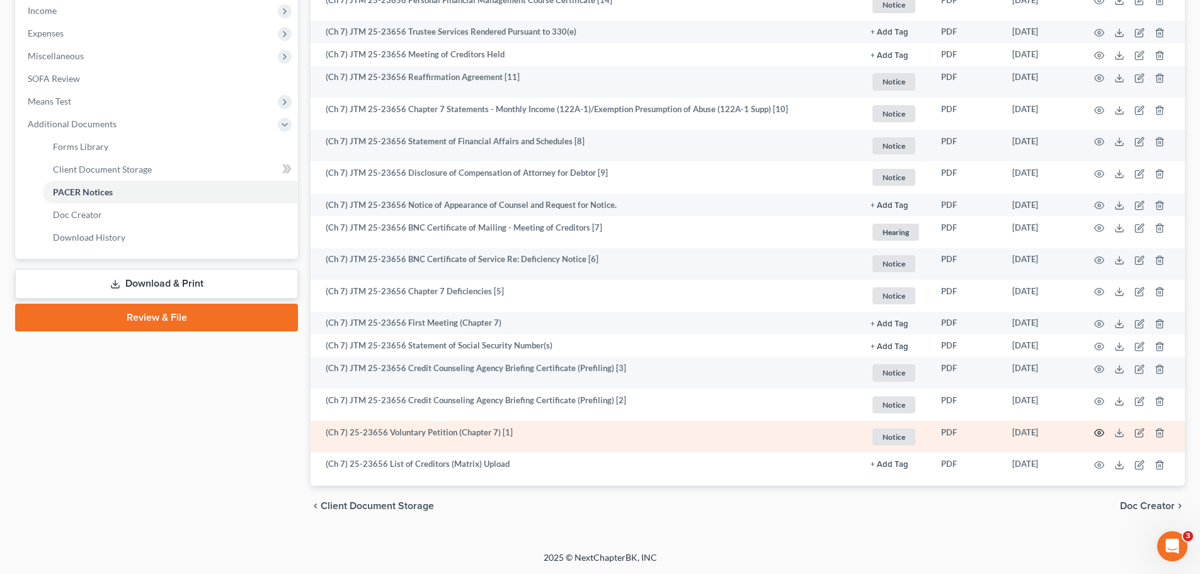
click at [1096, 430] on icon "button" at bounding box center [1099, 433] width 10 height 10
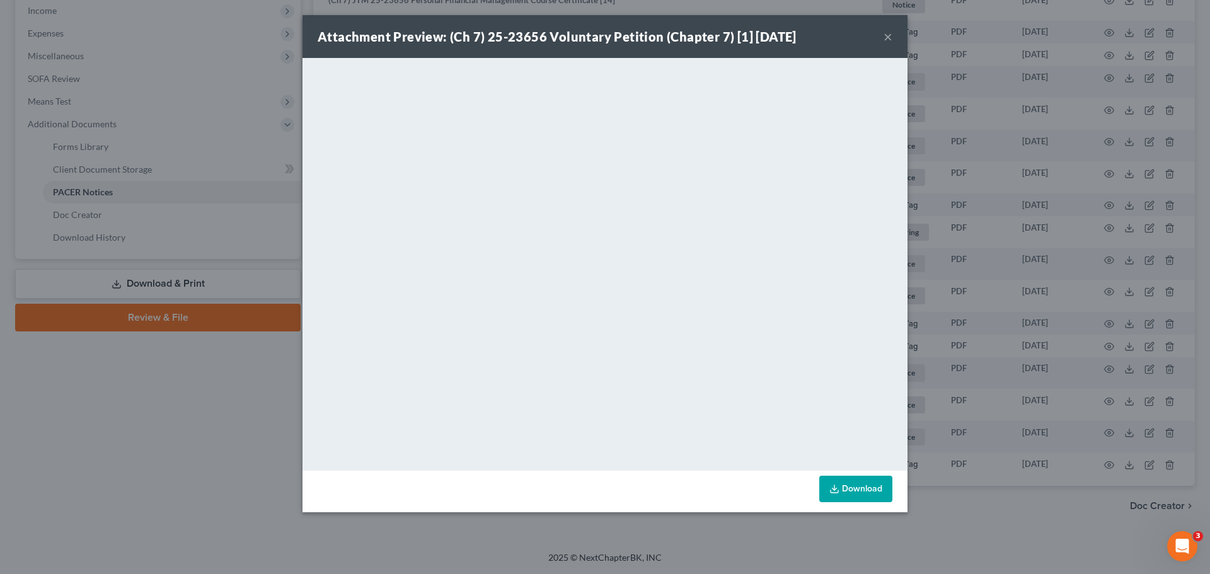
click at [105, 436] on div "Attachment Preview: (Ch 7) 25-23656 Voluntary Petition (Chapter 7) [1] [DATE] ×…" at bounding box center [605, 287] width 1210 height 574
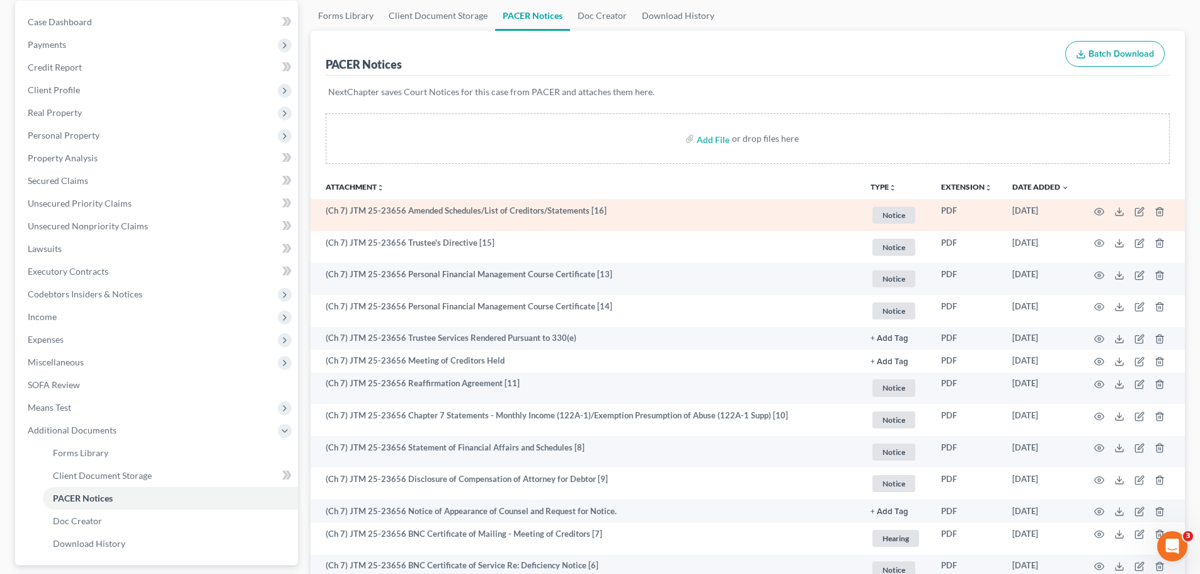
scroll to position [189, 0]
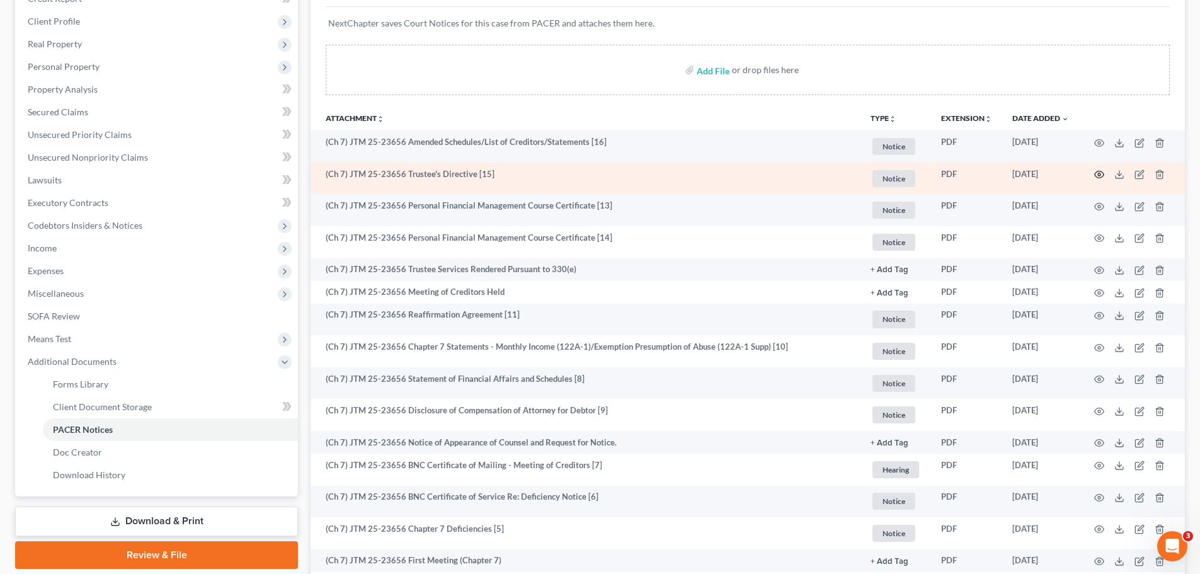
click at [1101, 174] on circle "button" at bounding box center [1099, 174] width 3 height 3
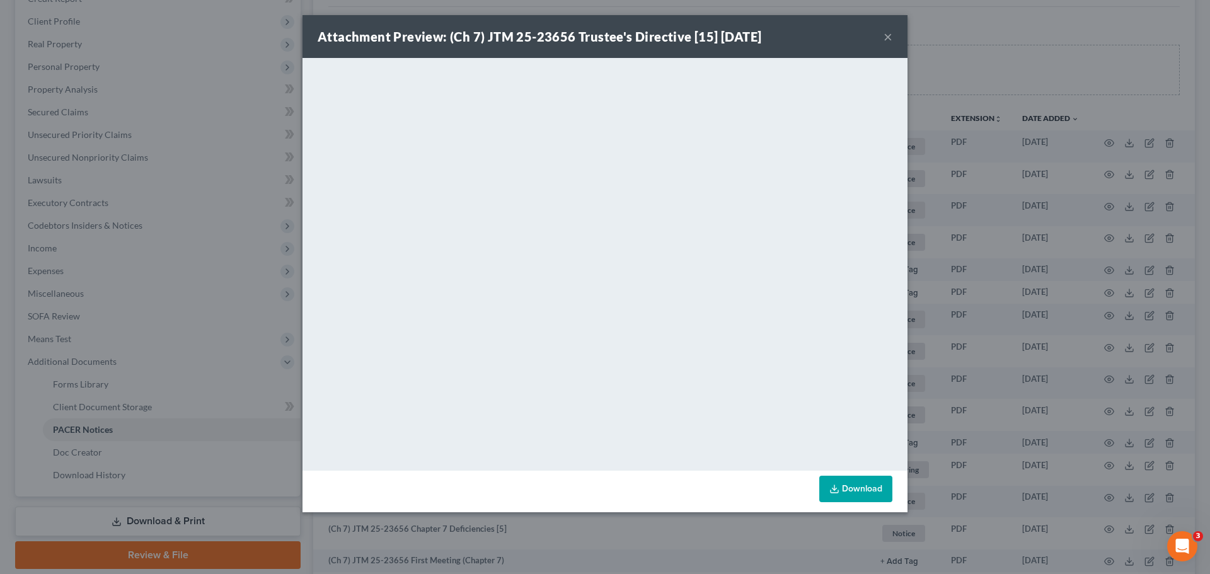
click at [889, 35] on button "×" at bounding box center [887, 36] width 9 height 15
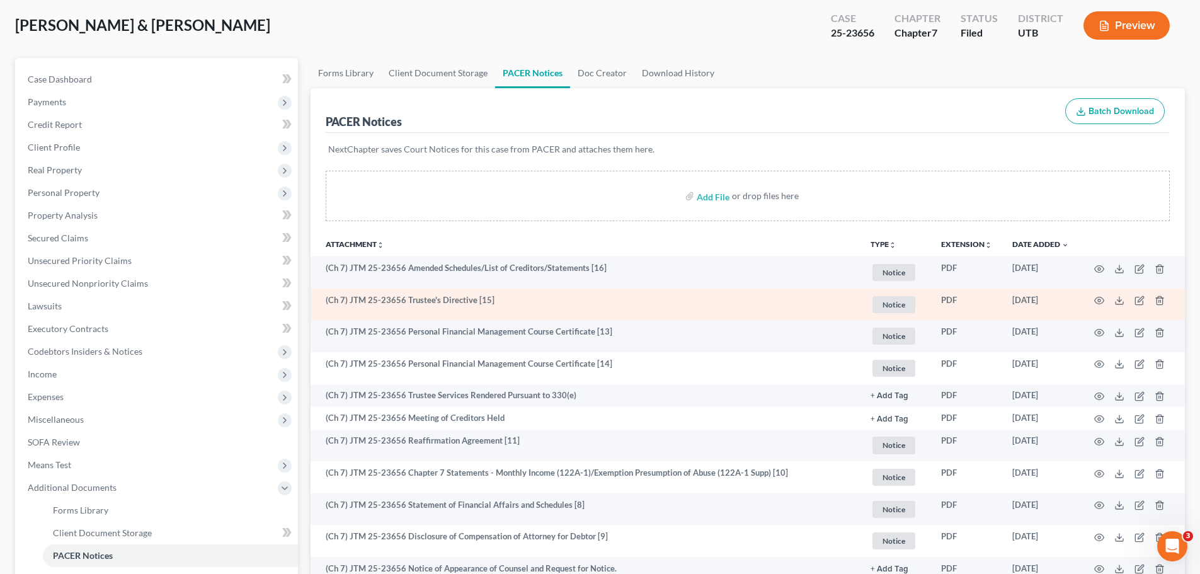
scroll to position [0, 0]
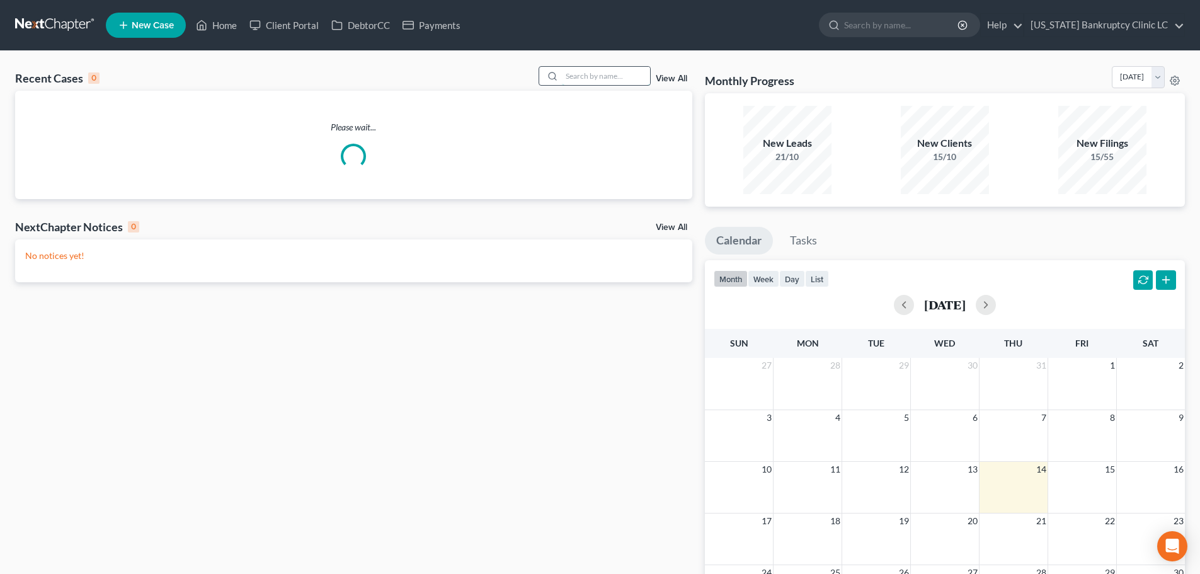
click at [584, 72] on input "search" at bounding box center [606, 76] width 88 height 18
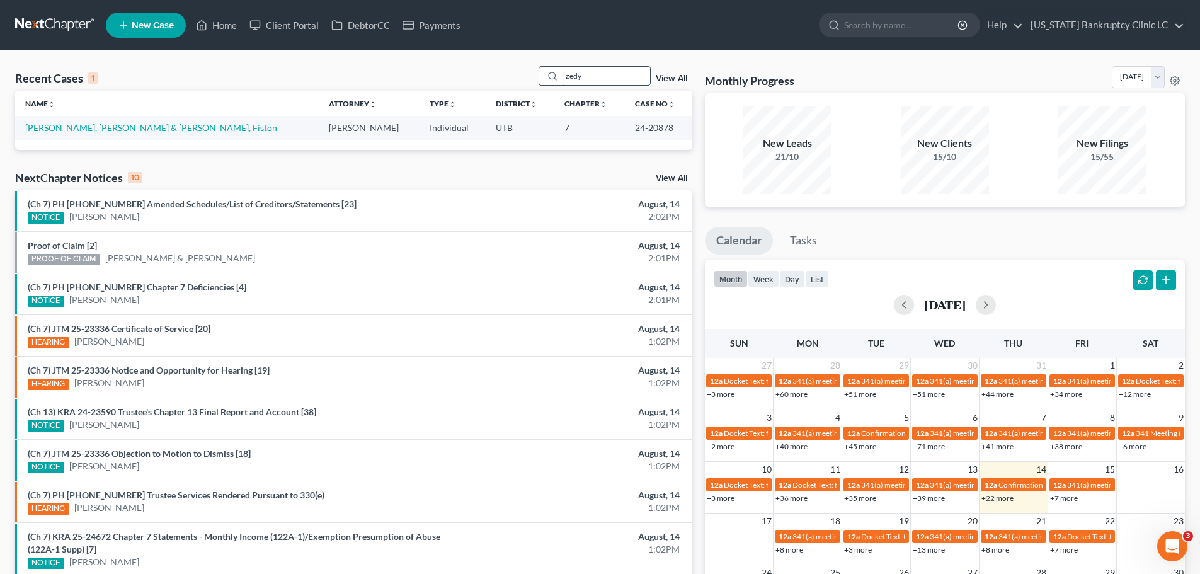
type input "zedy"
click at [71, 129] on link "Mouele, Zedy & Kimbuta, Fiston" at bounding box center [151, 127] width 252 height 11
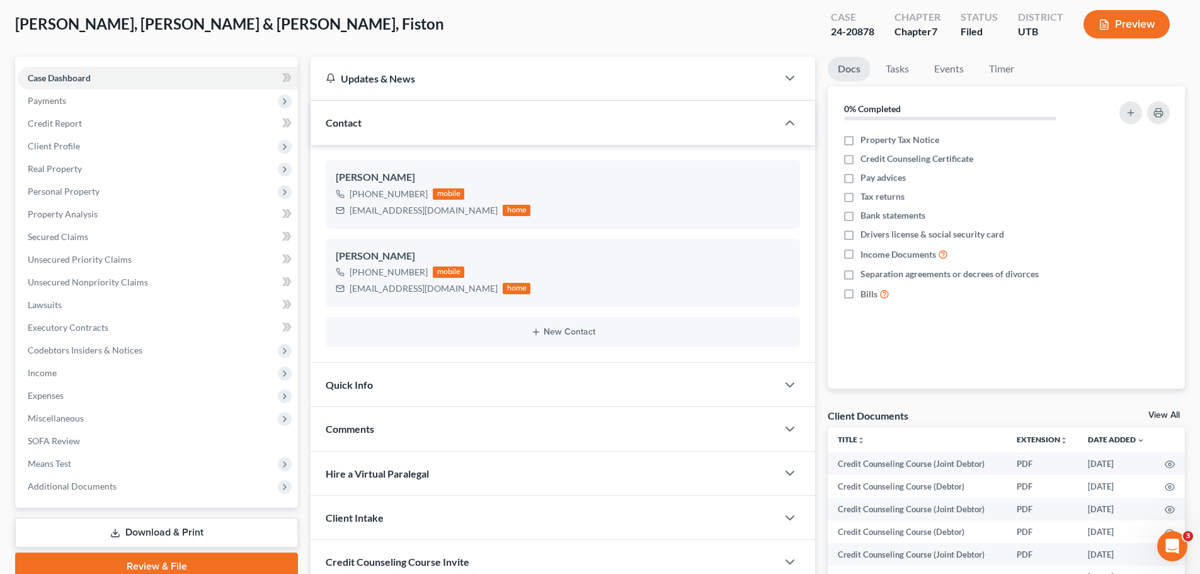
scroll to position [126, 0]
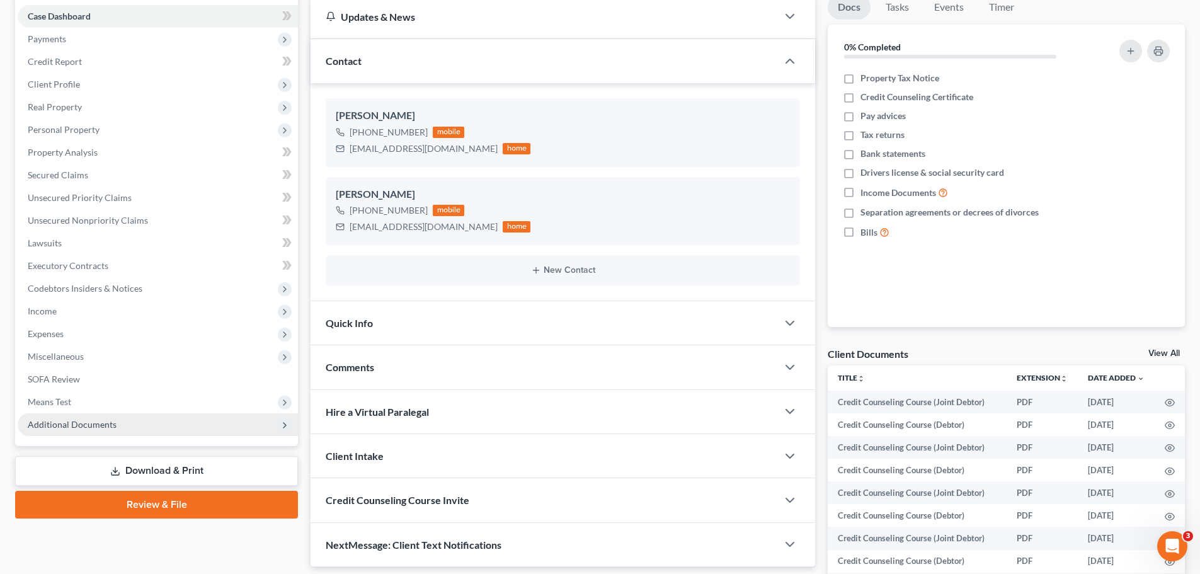
click at [76, 429] on span "Additional Documents" at bounding box center [72, 424] width 89 height 11
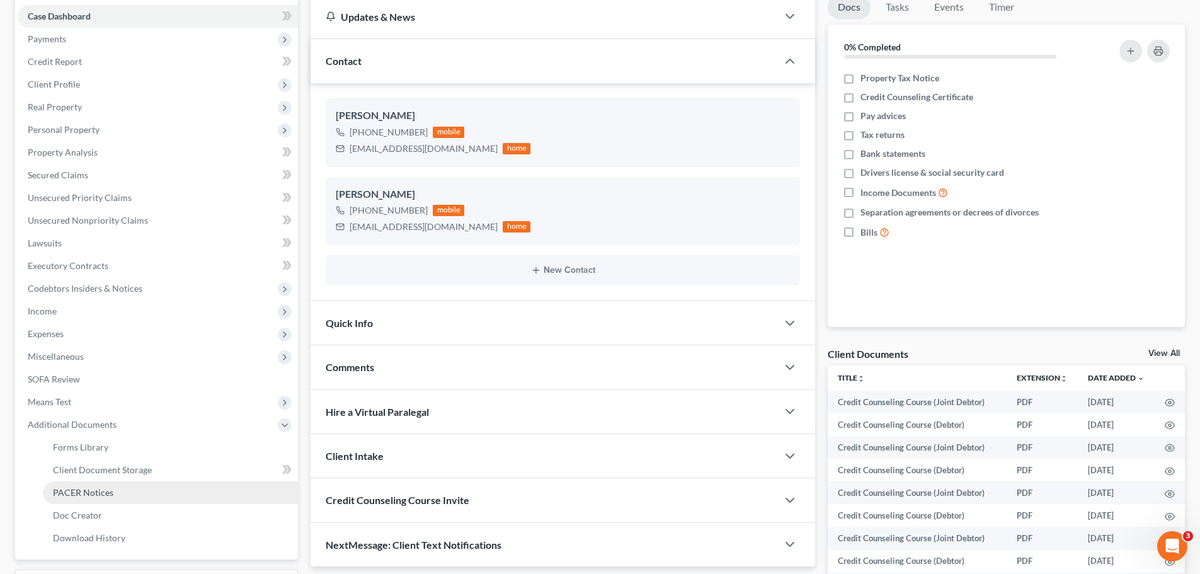
click at [101, 492] on span "PACER Notices" at bounding box center [83, 492] width 60 height 11
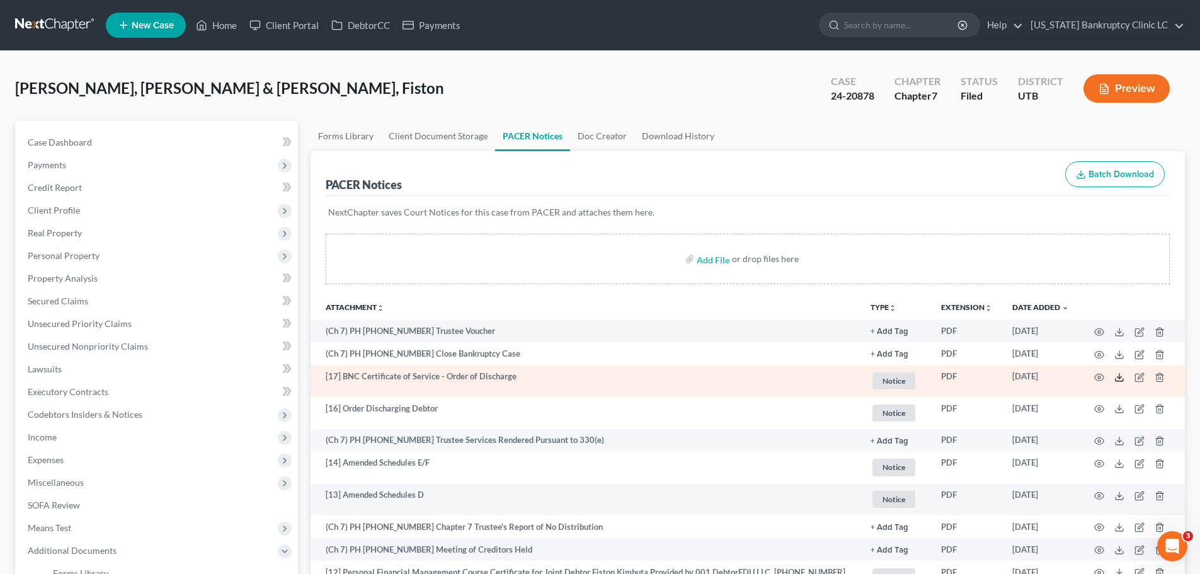
click at [1121, 378] on icon at bounding box center [1120, 377] width 10 height 10
